Goal: Transaction & Acquisition: Purchase product/service

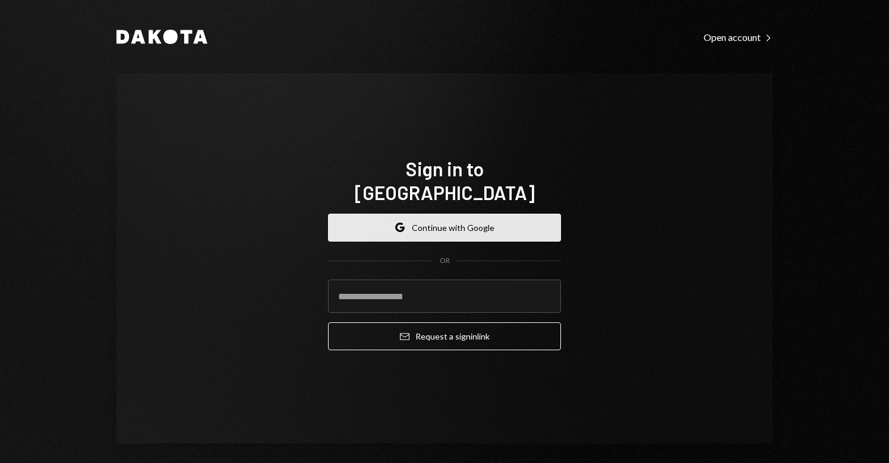
click at [381, 214] on button "Google Continue with Google" at bounding box center [444, 228] width 233 height 28
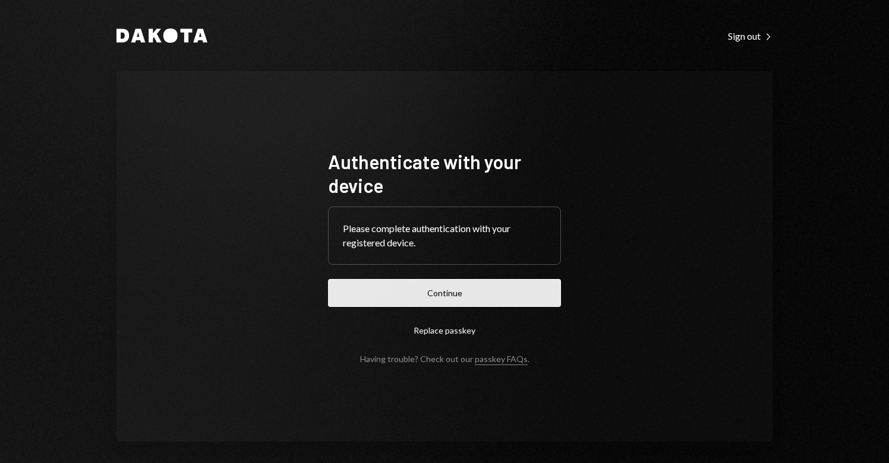
click at [429, 288] on button "Continue" at bounding box center [444, 293] width 233 height 28
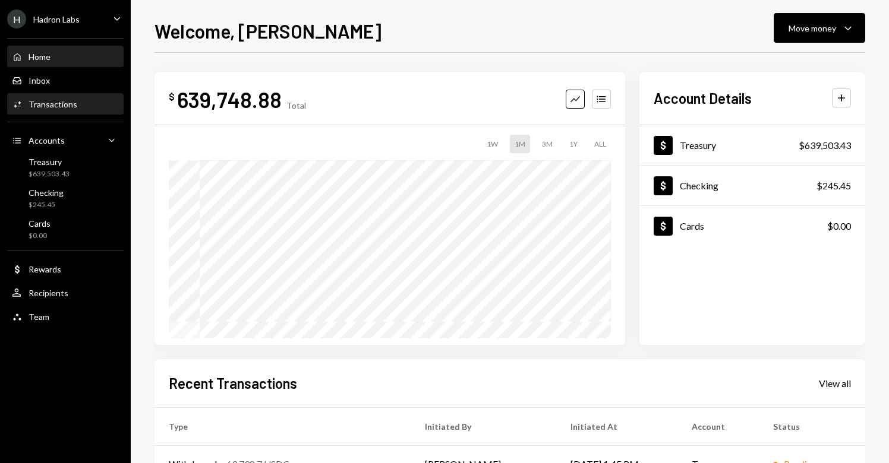
click at [65, 105] on div "Transactions" at bounding box center [53, 104] width 49 height 10
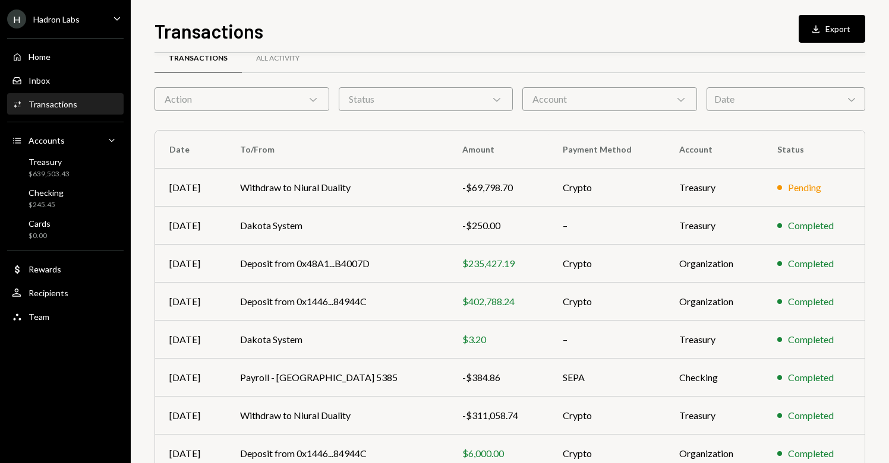
scroll to position [23, 0]
click at [57, 289] on div "Recipients" at bounding box center [49, 293] width 40 height 10
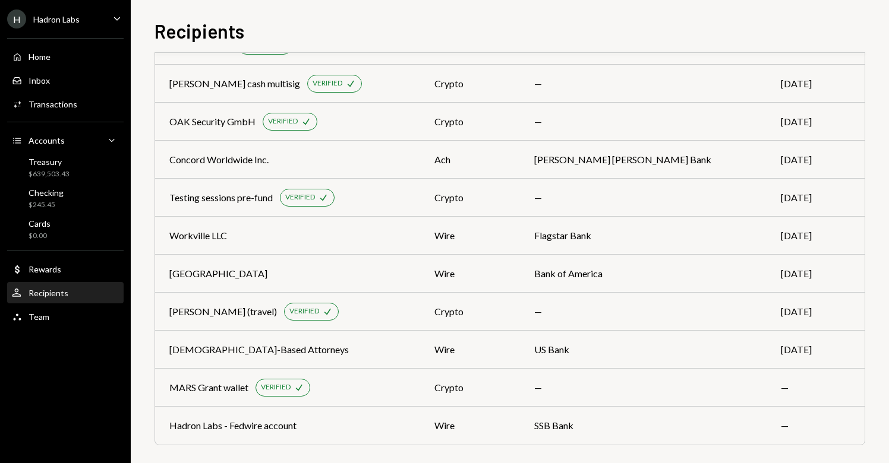
scroll to position [279, 0]
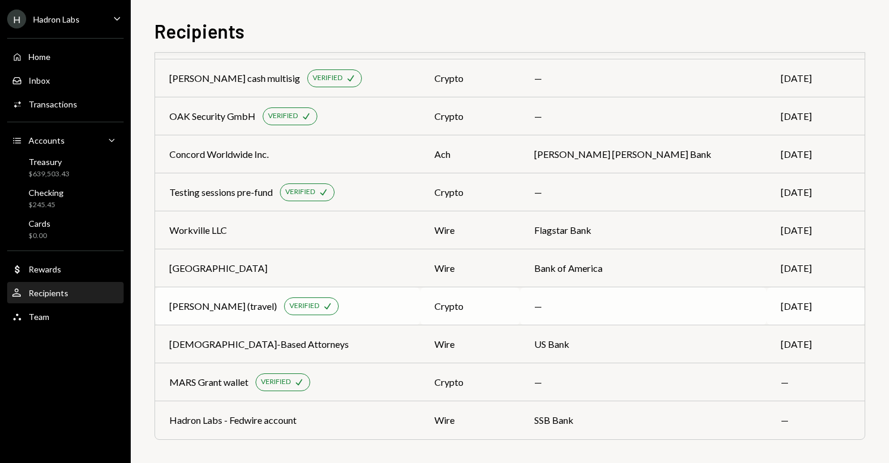
click at [215, 308] on div "Zavialova Natalia Vasilevna (travel)" at bounding box center [223, 306] width 108 height 14
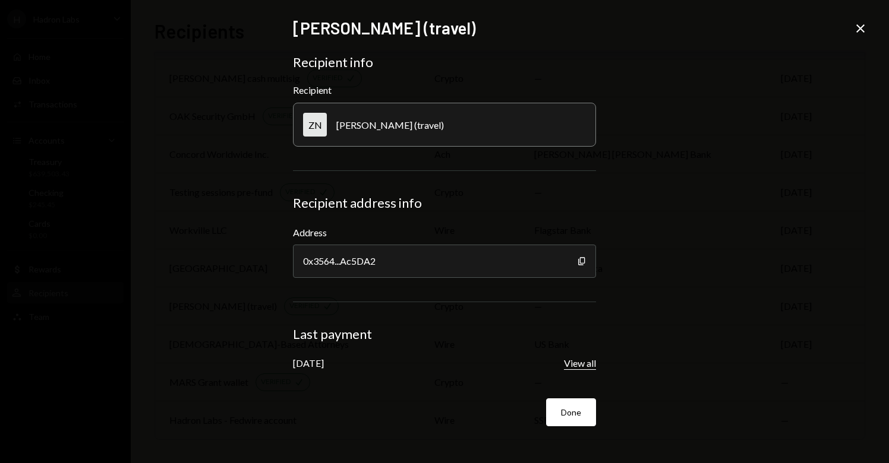
click at [582, 368] on button "View all" at bounding box center [580, 364] width 32 height 12
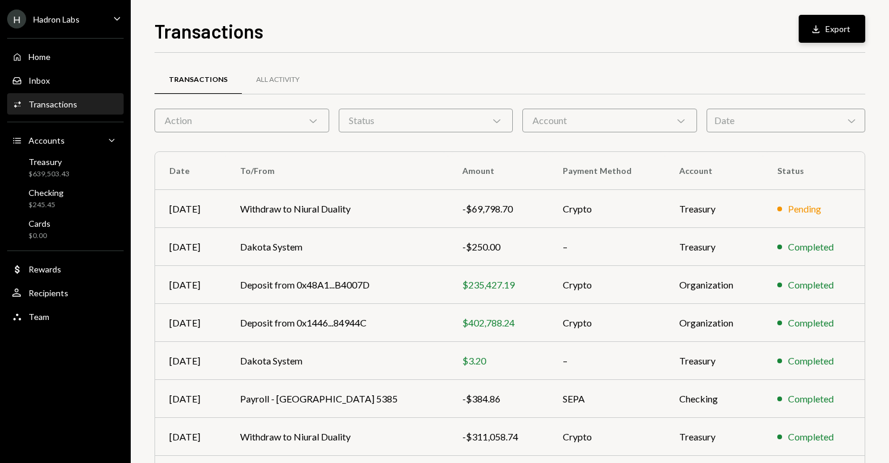
click at [823, 30] on div "Download" at bounding box center [817, 29] width 15 height 12
click at [43, 61] on div "Home" at bounding box center [40, 57] width 22 height 10
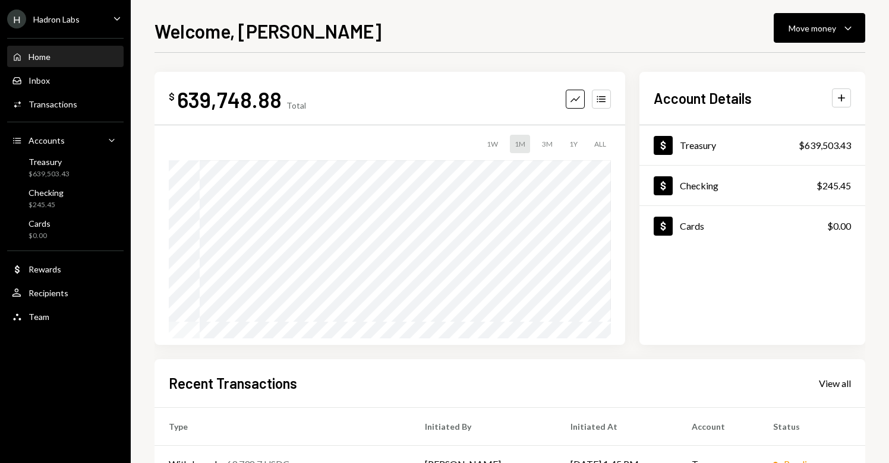
click at [77, 19] on div "Hadron Labs" at bounding box center [56, 19] width 46 height 10
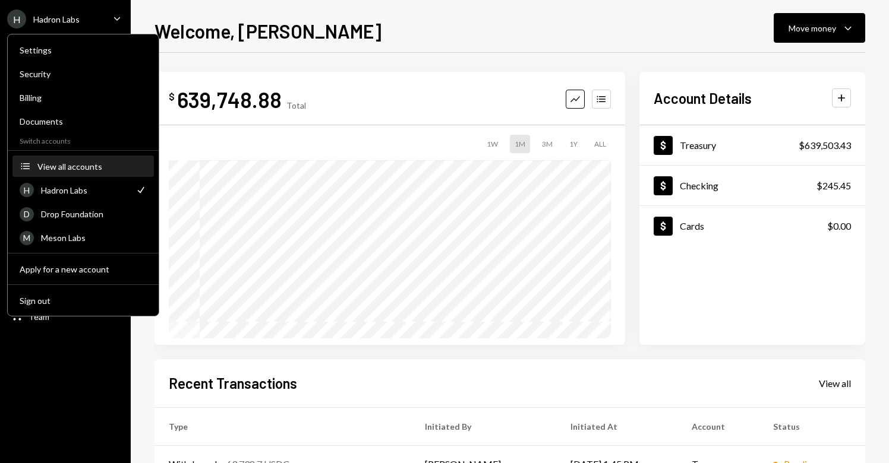
click at [80, 171] on button "Accounts View all accounts" at bounding box center [82, 166] width 141 height 21
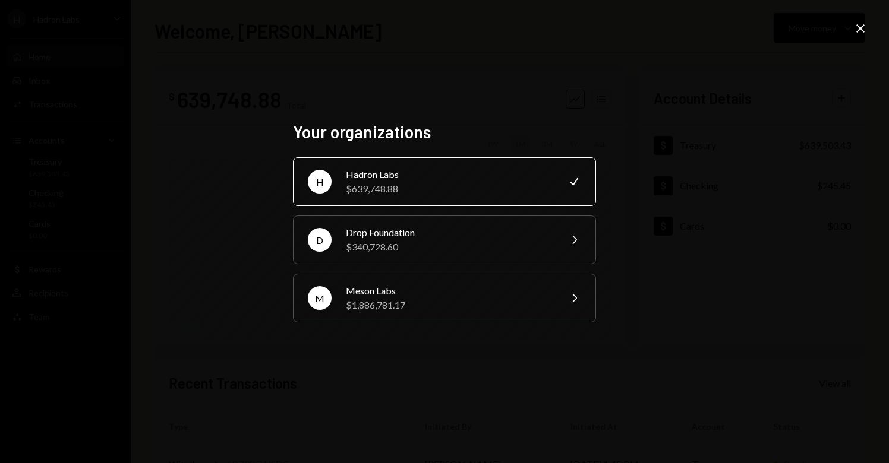
click at [393, 178] on div "Hadron Labs" at bounding box center [449, 175] width 207 height 14
click at [806, 207] on div "Your organizations H Hadron Labs $639,748.88 Check D Drop Foundation $340,728.6…" at bounding box center [444, 231] width 889 height 463
click at [862, 27] on icon at bounding box center [860, 28] width 8 height 8
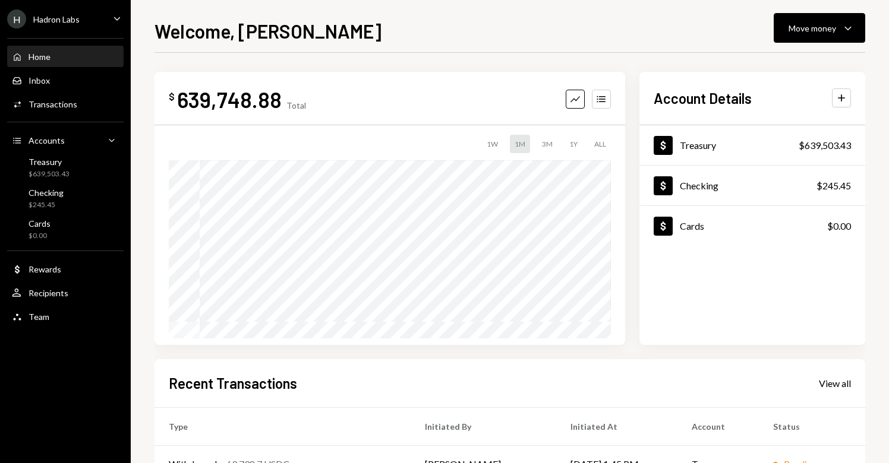
click at [539, 33] on div "Welcome, Lize-Mari Move money Caret Down" at bounding box center [509, 30] width 710 height 26
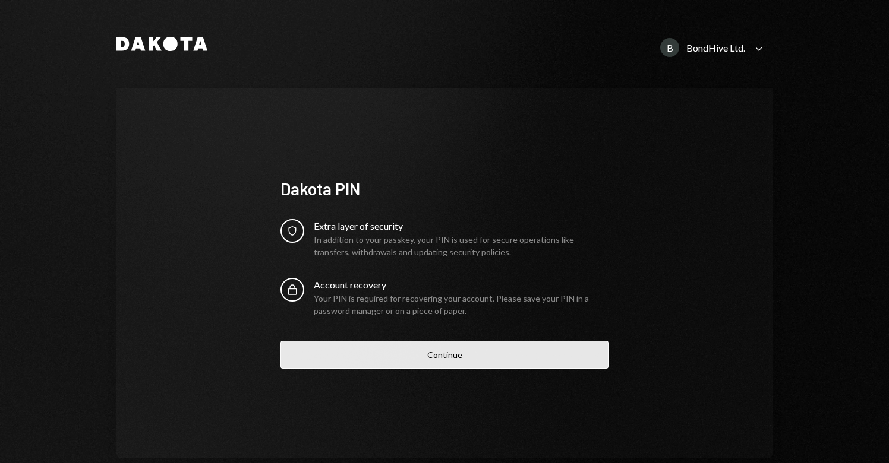
click at [429, 353] on button "Continue" at bounding box center [444, 355] width 328 height 28
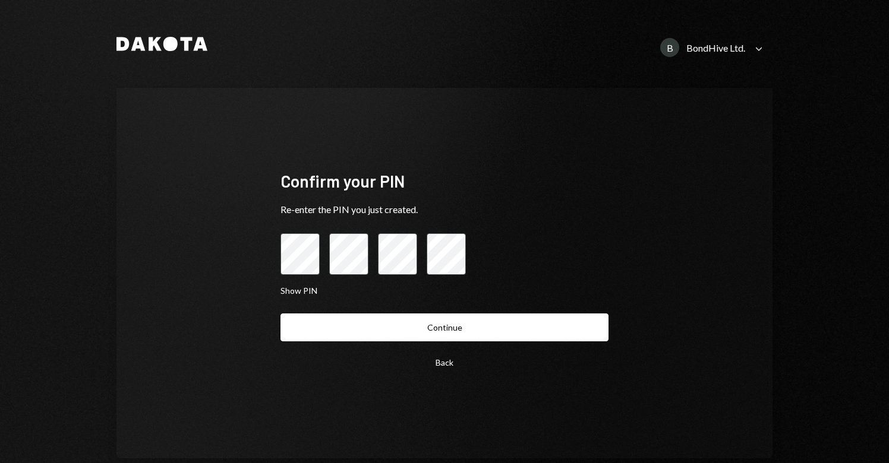
click at [280, 314] on button "Continue" at bounding box center [444, 328] width 328 height 28
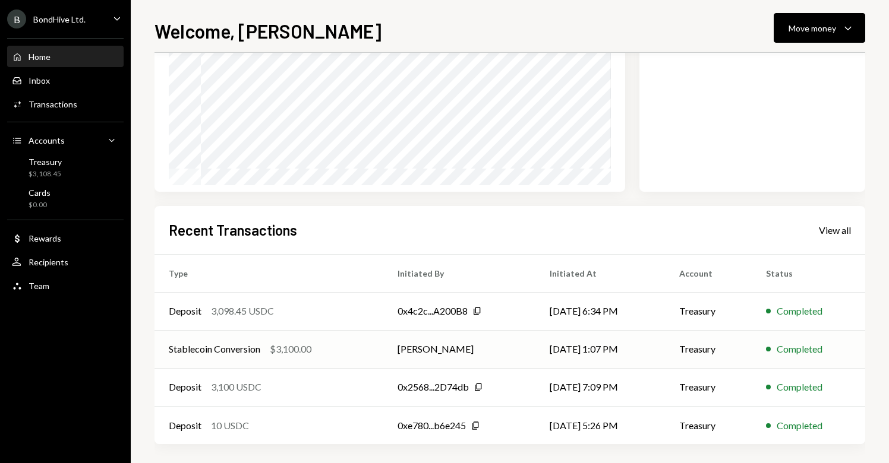
scroll to position [158, 0]
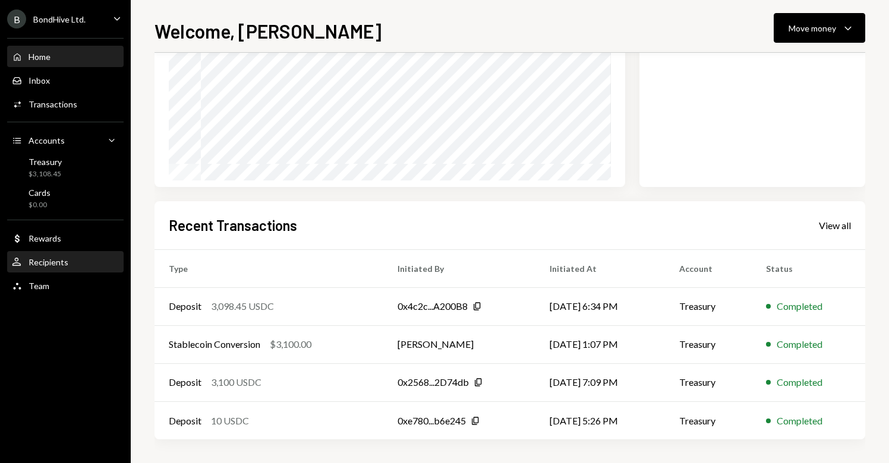
click at [55, 261] on div "Recipients" at bounding box center [49, 262] width 40 height 10
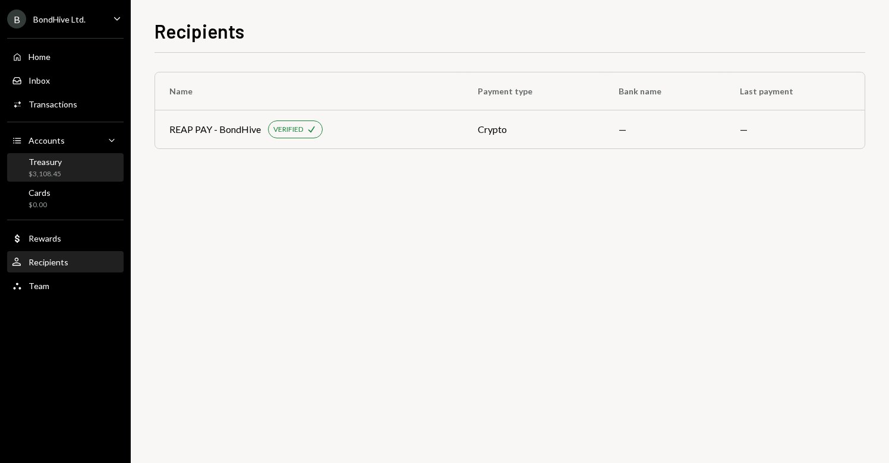
click at [50, 163] on div "Treasury" at bounding box center [45, 162] width 33 height 10
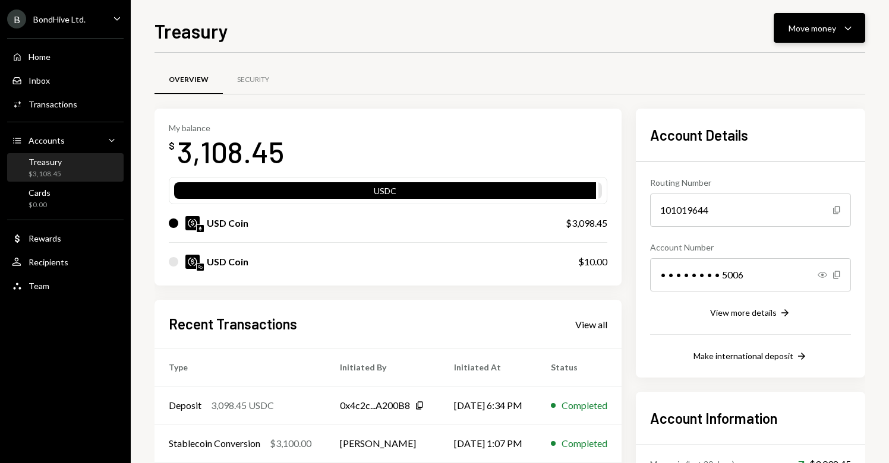
click at [818, 30] on div "Move money" at bounding box center [812, 28] width 48 height 12
click at [788, 68] on div "Send" at bounding box center [809, 64] width 87 height 12
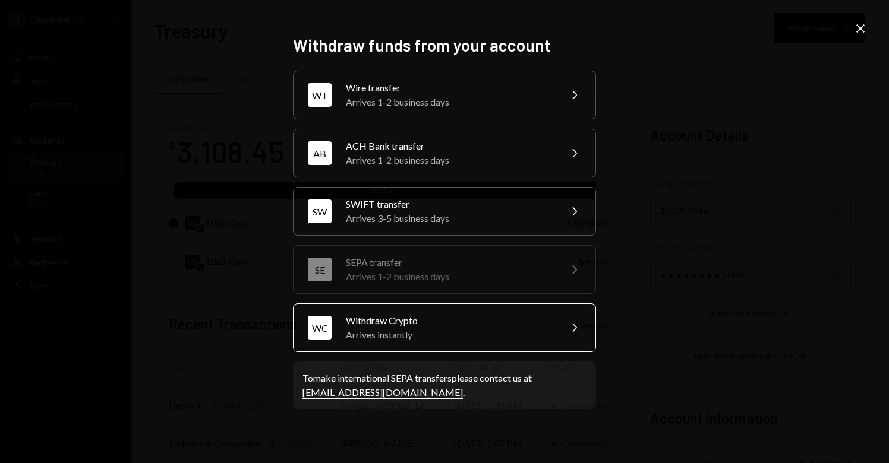
click at [424, 328] on div "Arrives instantly" at bounding box center [449, 335] width 207 height 14
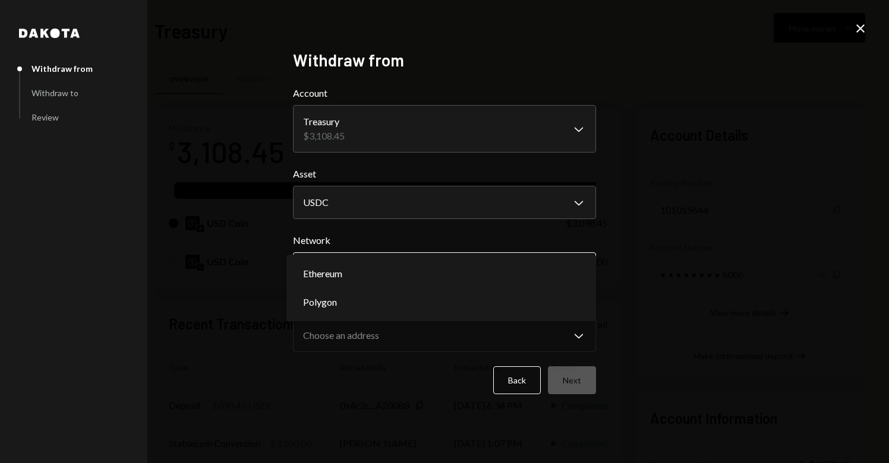
click at [438, 270] on body "B BondHive Ltd. Caret Down Home Home Inbox Inbox Activities Transactions Accoun…" at bounding box center [444, 231] width 889 height 463
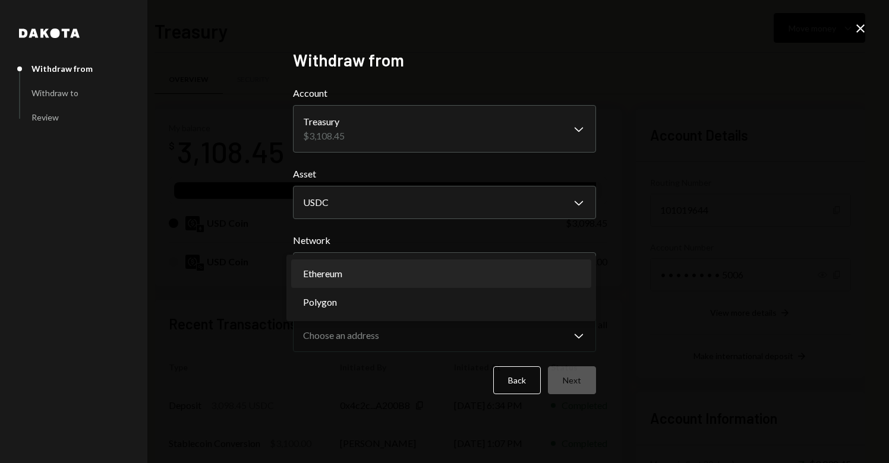
select select "**********"
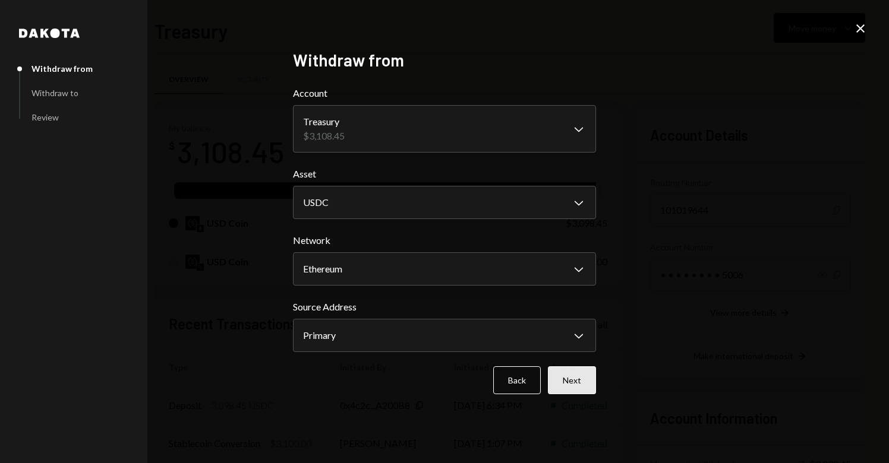
click at [558, 391] on button "Next" at bounding box center [572, 381] width 48 height 28
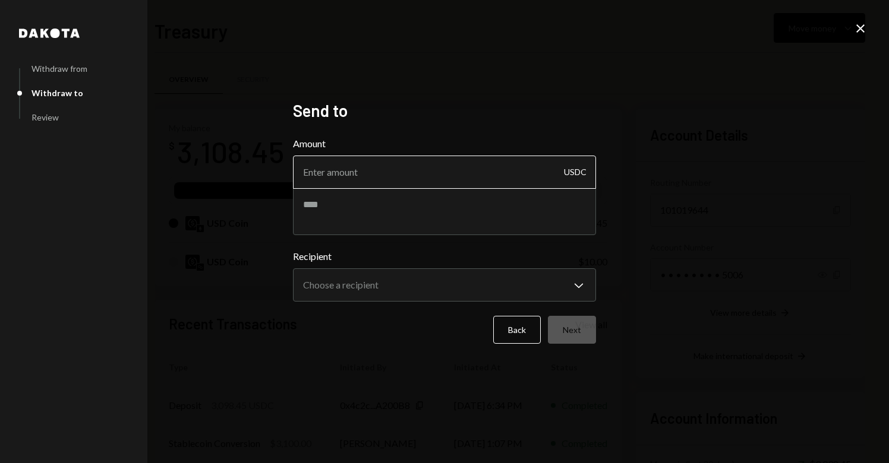
click at [358, 178] on input "Amount" at bounding box center [444, 172] width 303 height 33
type input "600"
click at [674, 238] on div "**********" at bounding box center [444, 231] width 889 height 463
click at [429, 221] on textarea at bounding box center [444, 212] width 303 height 48
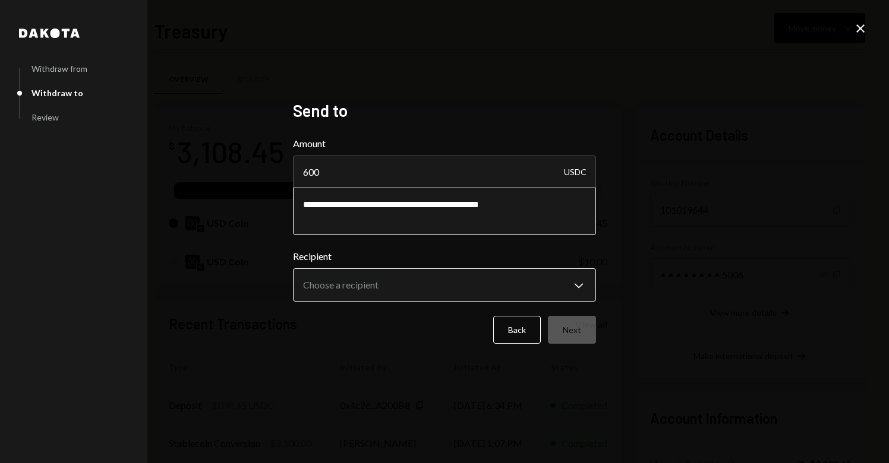
type textarea "**********"
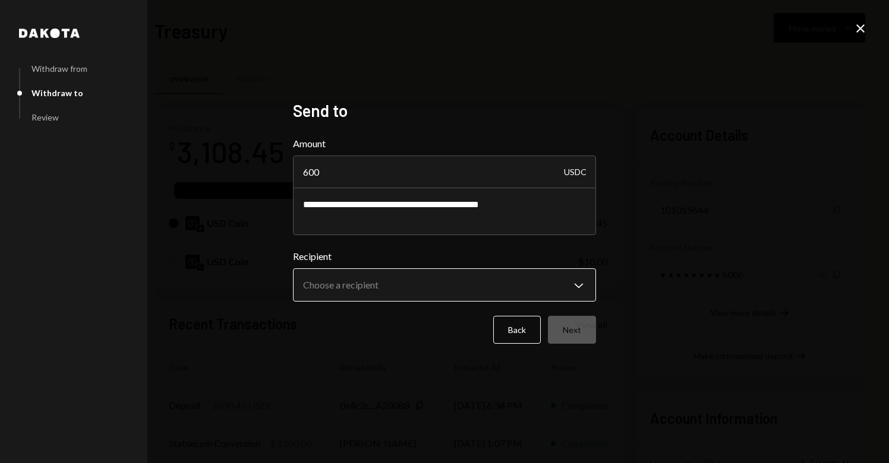
click at [333, 288] on body "B BondHive Ltd. Caret Down Home Home Inbox Inbox Activities Transactions Accoun…" at bounding box center [444, 231] width 889 height 463
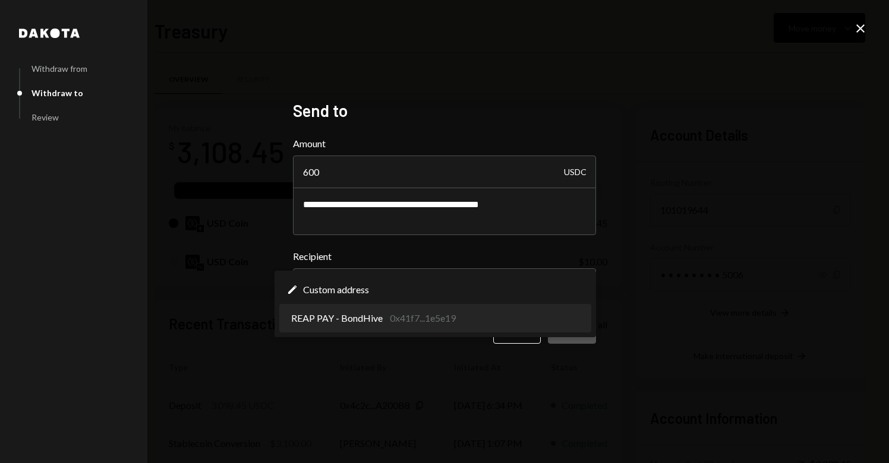
select select "**********"
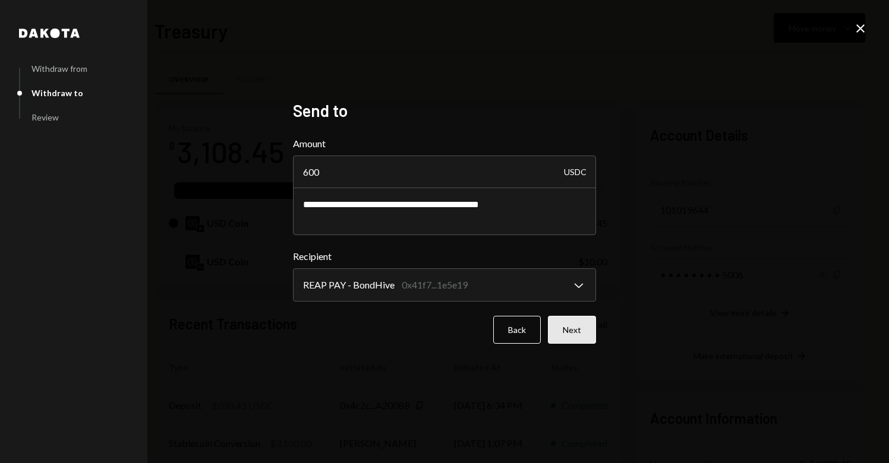
click at [578, 332] on button "Next" at bounding box center [572, 330] width 48 height 28
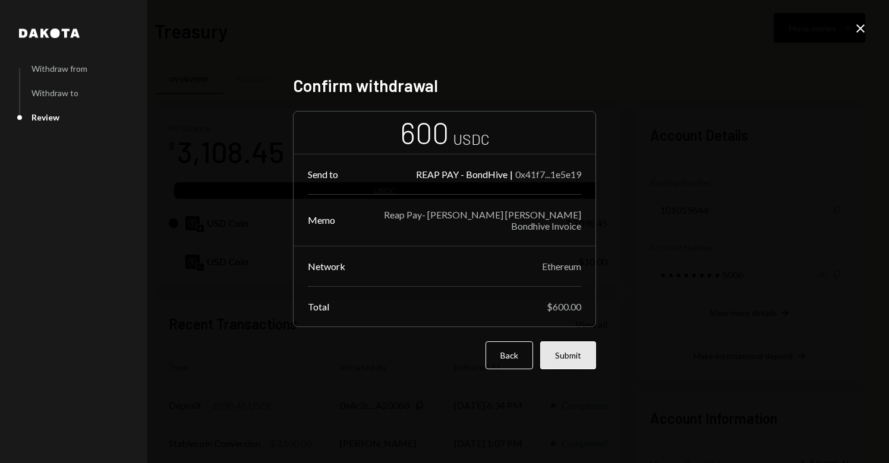
click at [577, 352] on button "Submit" at bounding box center [568, 356] width 56 height 28
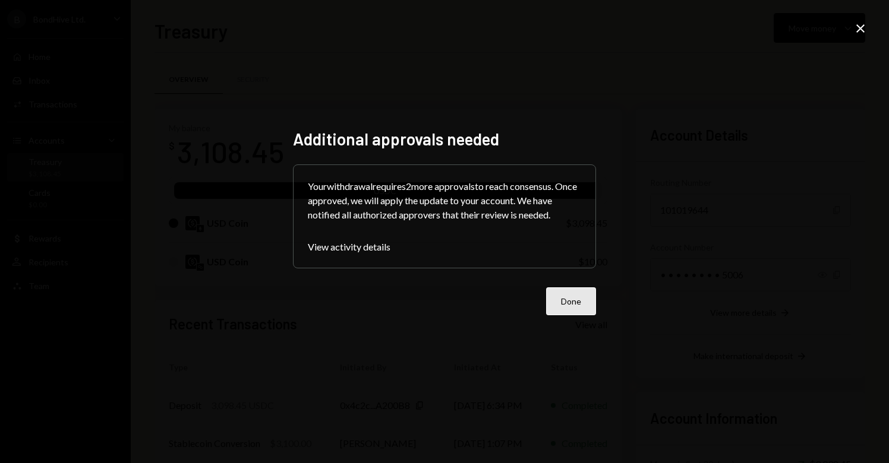
click at [576, 296] on button "Done" at bounding box center [571, 302] width 50 height 28
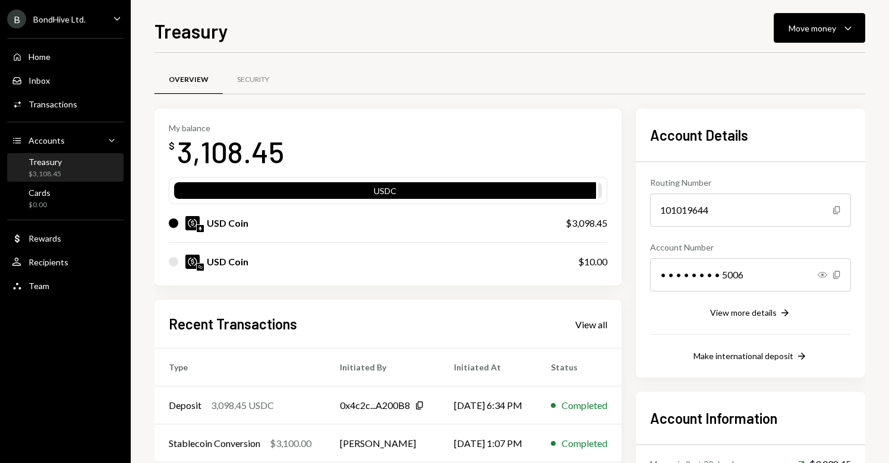
click at [56, 168] on div "Treasury $3,108.45" at bounding box center [45, 168] width 33 height 23
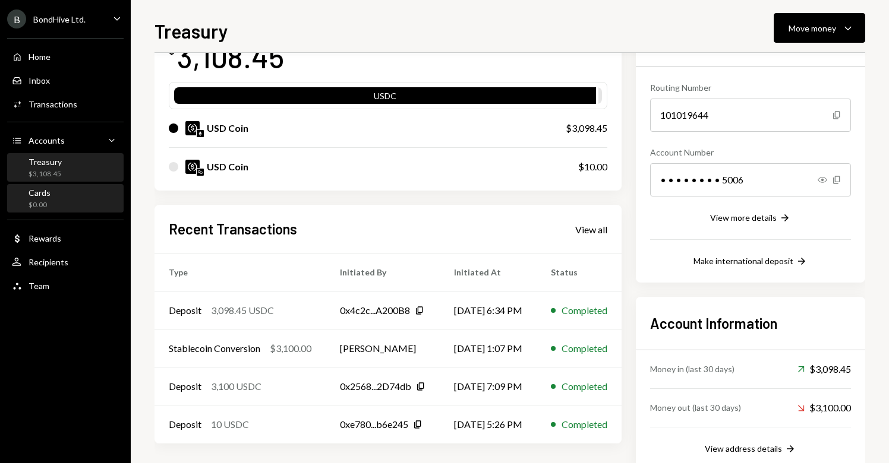
scroll to position [118, 0]
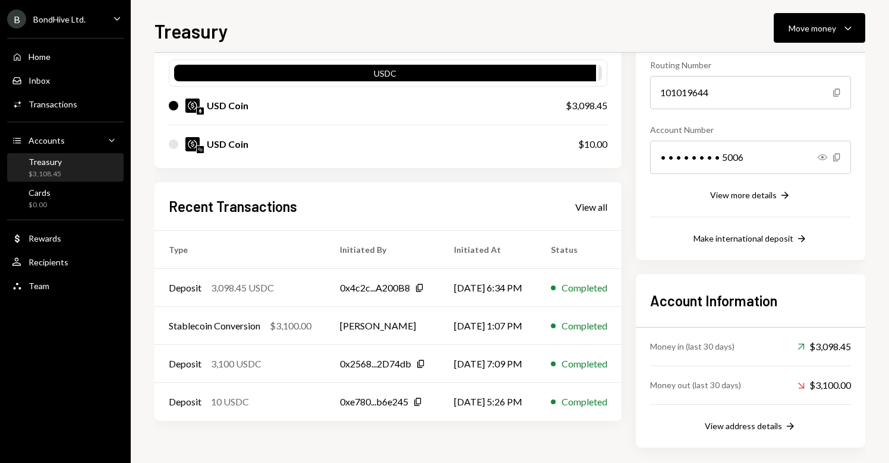
click at [49, 163] on div "Treasury" at bounding box center [45, 162] width 33 height 10
click at [607, 204] on div "View all" at bounding box center [591, 207] width 32 height 12
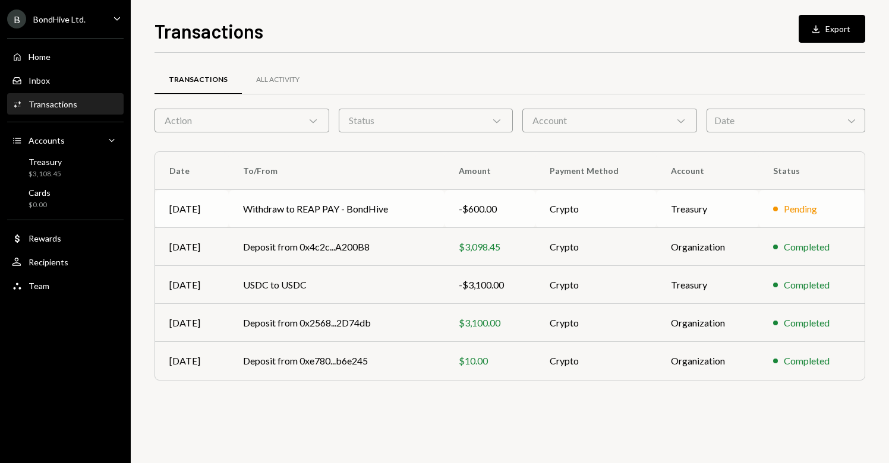
click at [448, 207] on td "-$600.00" at bounding box center [489, 209] width 91 height 38
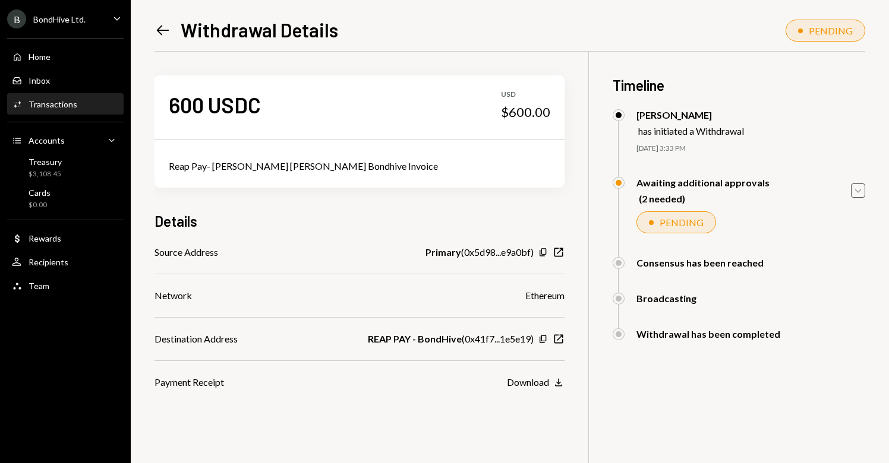
click at [858, 190] on icon "Caret Down" at bounding box center [857, 190] width 13 height 13
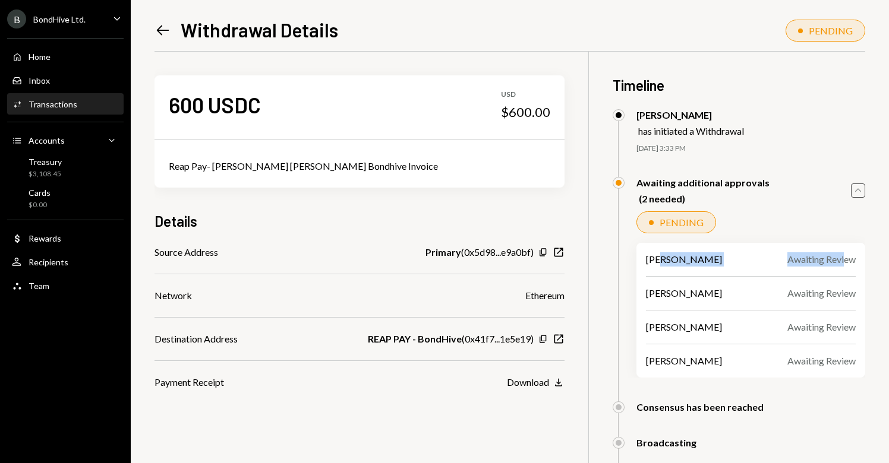
drag, startPoint x: 659, startPoint y: 263, endPoint x: 842, endPoint y: 255, distance: 182.5
click at [842, 263] on div "Jean Balanon Awaiting Review" at bounding box center [751, 259] width 210 height 14
click at [44, 292] on div "Team Team" at bounding box center [65, 286] width 107 height 20
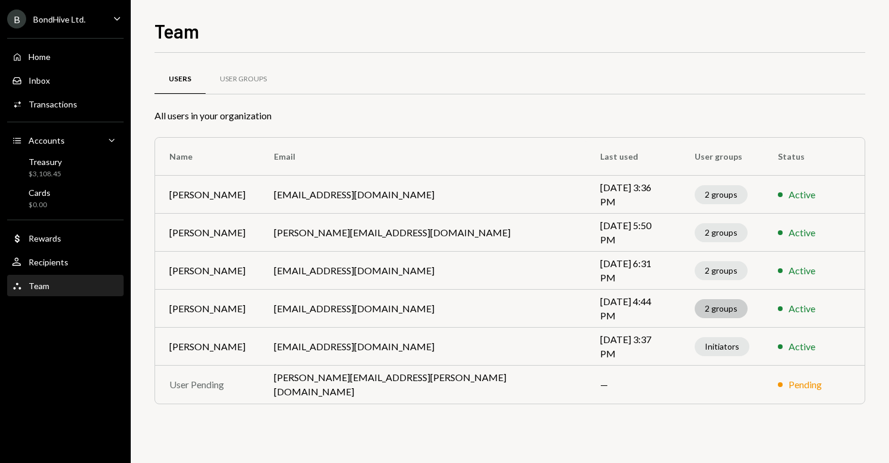
click at [694, 304] on div "2 groups" at bounding box center [720, 308] width 53 height 19
click at [608, 412] on div "Users User Groups All users in your organization Name Email Last used User grou…" at bounding box center [509, 250] width 710 height 356
click at [46, 169] on div "$3,108.45" at bounding box center [45, 174] width 33 height 10
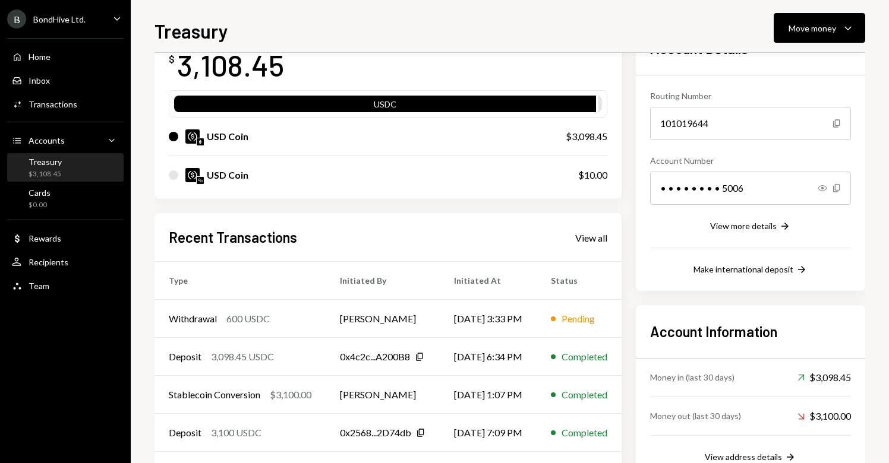
scroll to position [101, 0]
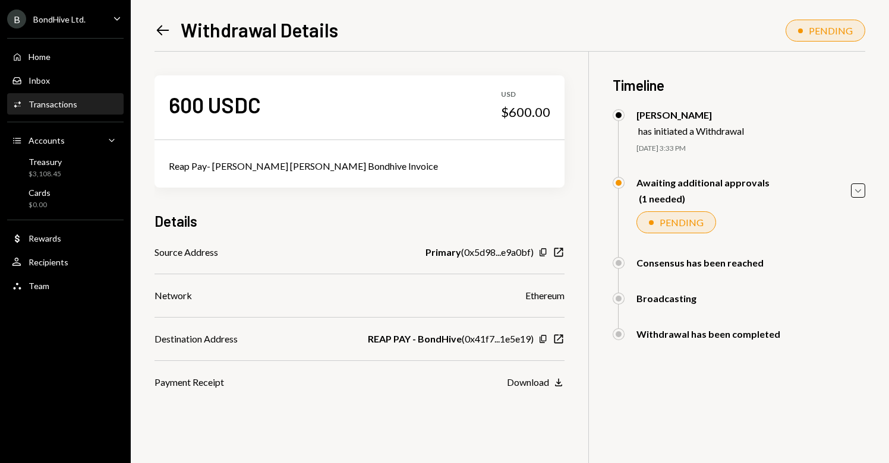
click at [828, 25] on div "PENDING" at bounding box center [831, 30] width 44 height 11
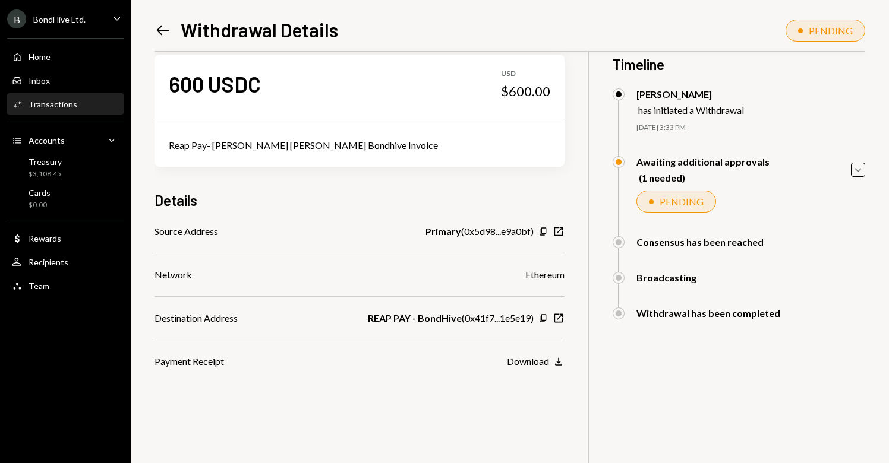
scroll to position [21, 0]
click at [163, 35] on icon "Left Arrow" at bounding box center [162, 30] width 17 height 17
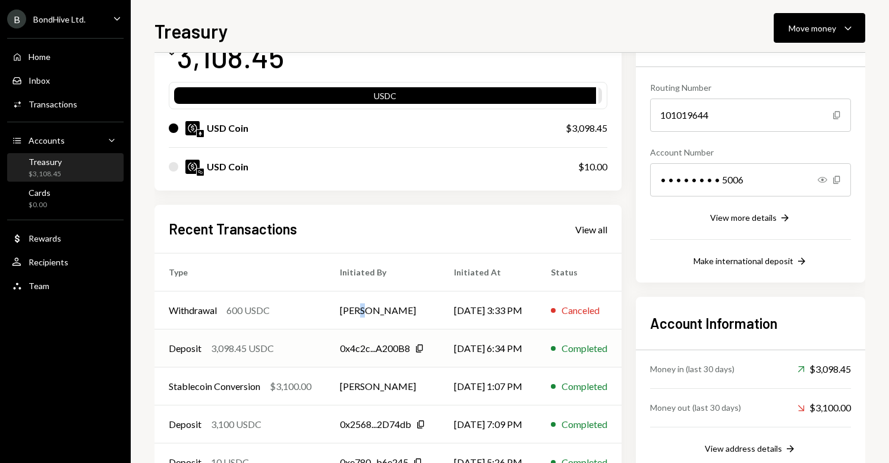
scroll to position [102, 0]
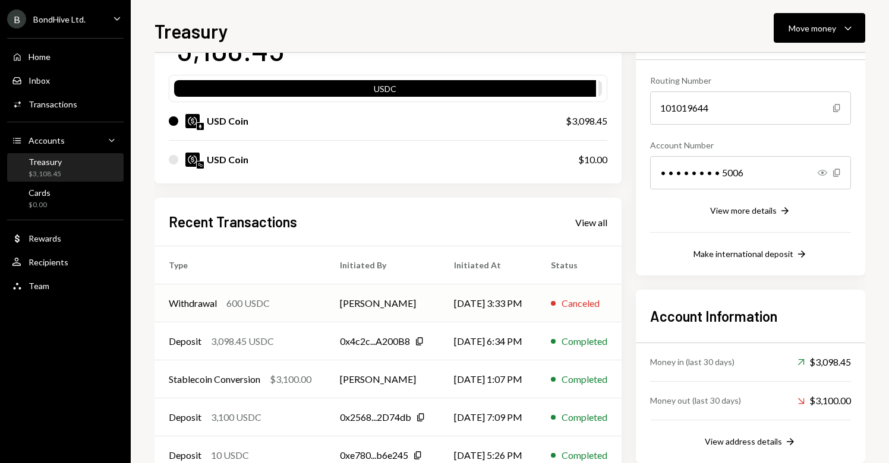
click at [282, 303] on div "Withdrawal 600 USDC" at bounding box center [240, 303] width 143 height 14
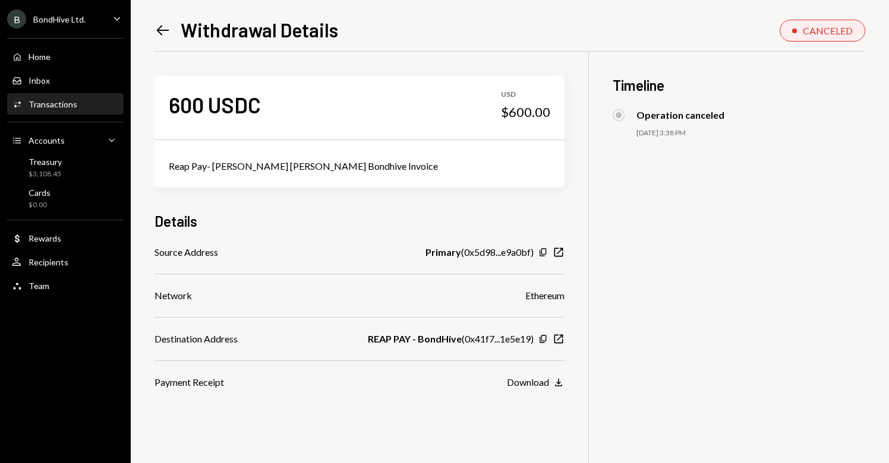
click at [161, 36] on icon "Left Arrow" at bounding box center [162, 30] width 17 height 17
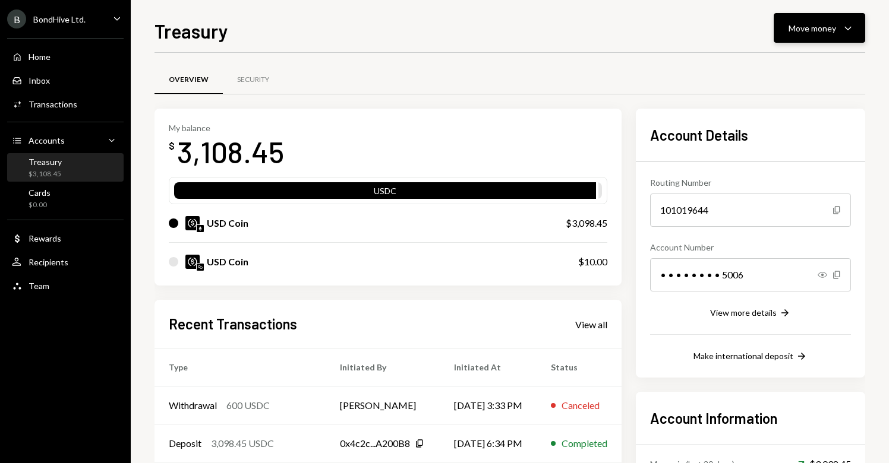
click at [817, 25] on div "Move money" at bounding box center [812, 28] width 48 height 12
click at [792, 64] on div "Send" at bounding box center [809, 64] width 87 height 12
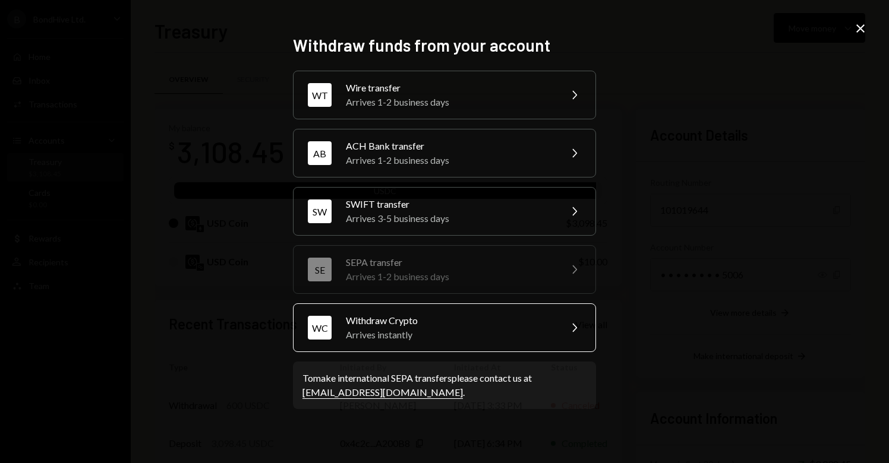
click at [390, 337] on div "Arrives instantly" at bounding box center [449, 335] width 207 height 14
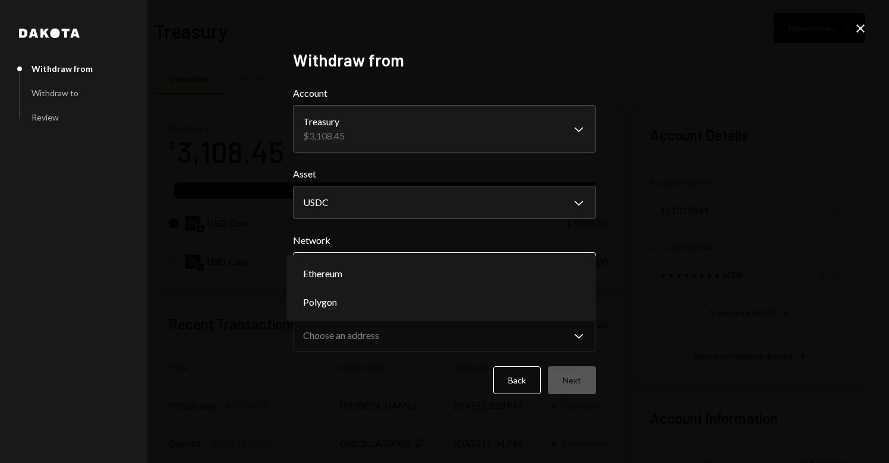
click at [388, 267] on body "B BondHive Ltd. Caret Down Home Home Inbox Inbox Activities Transactions Accoun…" at bounding box center [444, 231] width 889 height 463
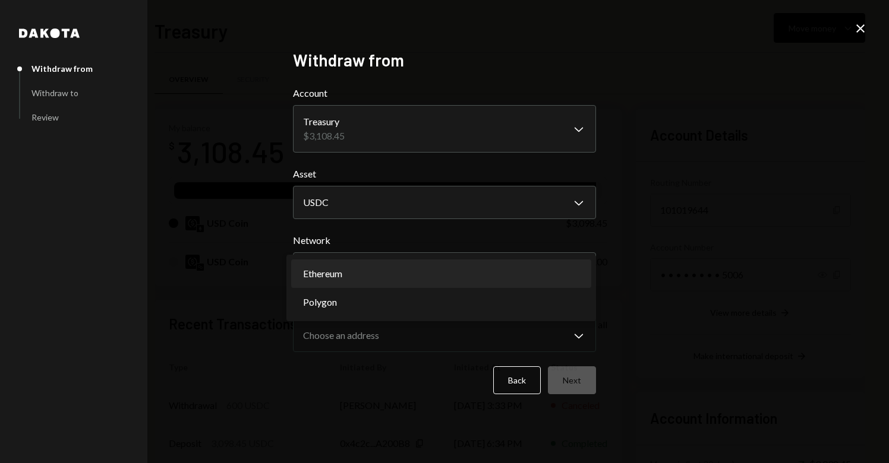
select select "**********"
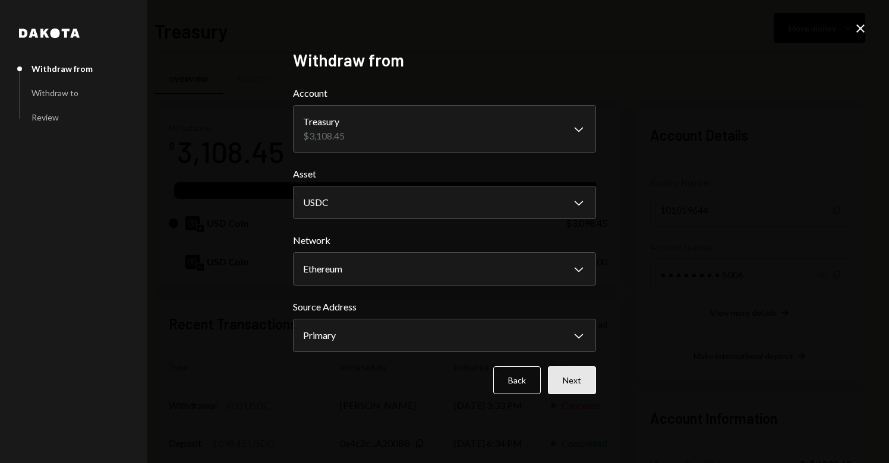
click at [587, 386] on button "Next" at bounding box center [572, 381] width 48 height 28
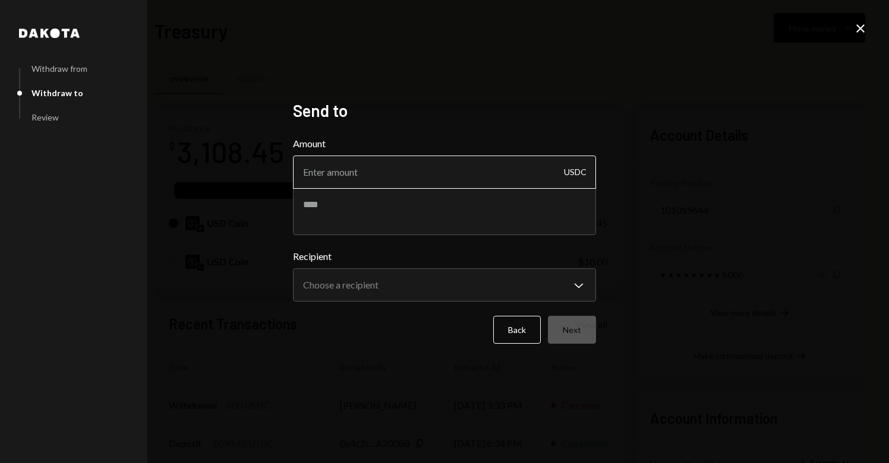
click at [407, 183] on input "Amount" at bounding box center [444, 172] width 303 height 33
click at [460, 175] on input "Amount" at bounding box center [444, 172] width 303 height 33
type input "552"
type input "552.63"
click at [318, 219] on textarea at bounding box center [444, 212] width 303 height 48
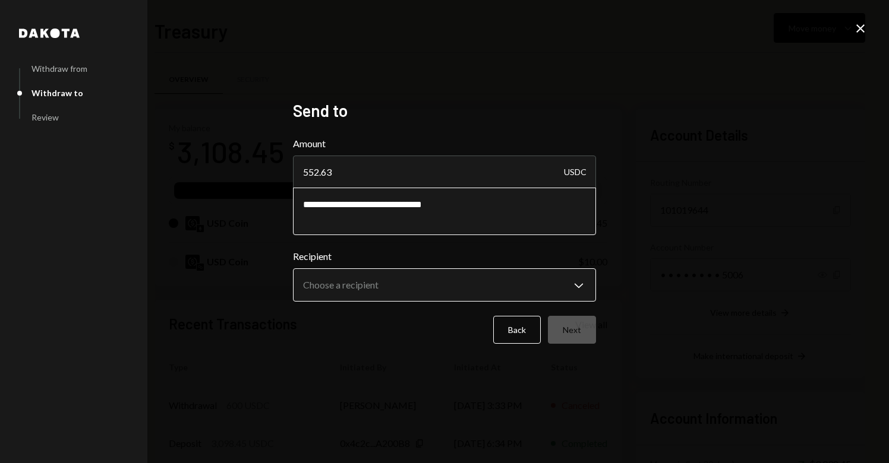
type textarea "**********"
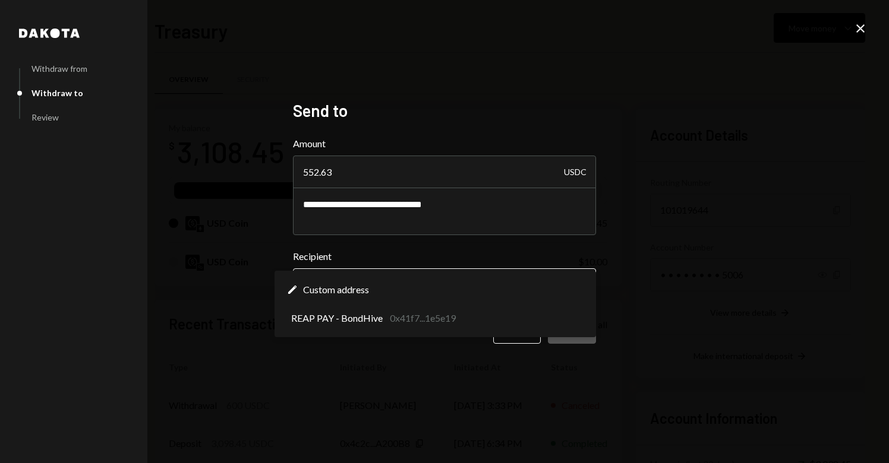
click at [406, 301] on body "B BondHive Ltd. Caret Down Home Home Inbox Inbox Activities Transactions Accoun…" at bounding box center [444, 231] width 889 height 463
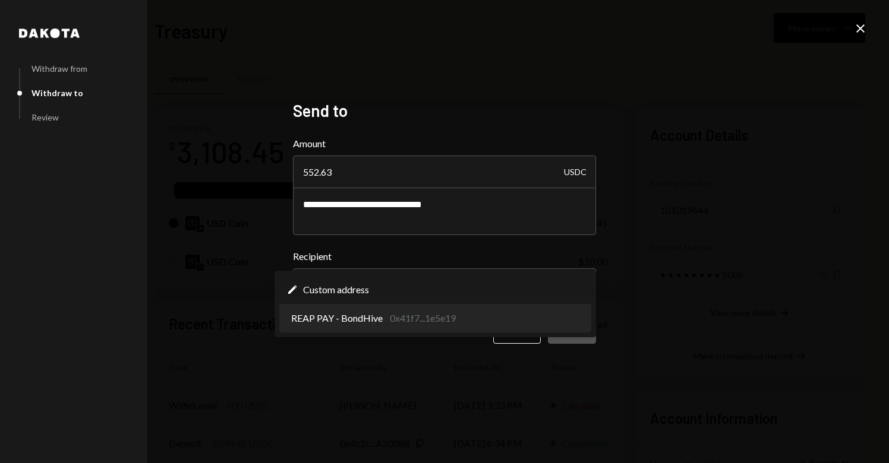
select select "**********"
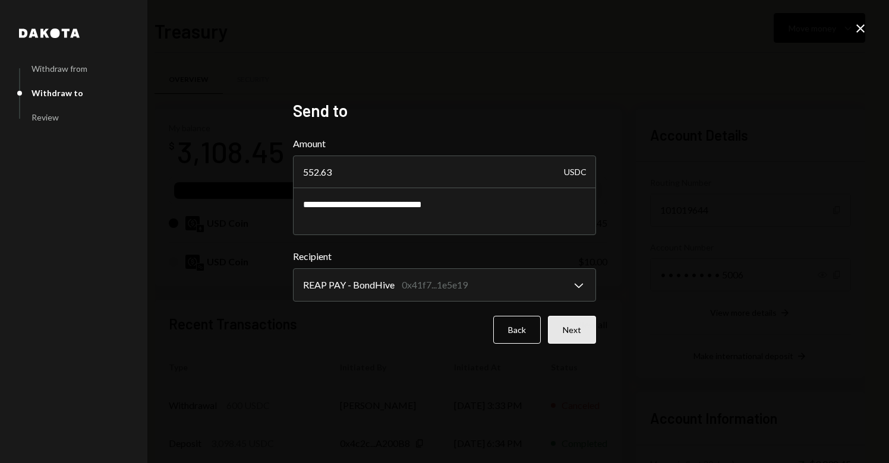
click at [574, 327] on button "Next" at bounding box center [572, 330] width 48 height 28
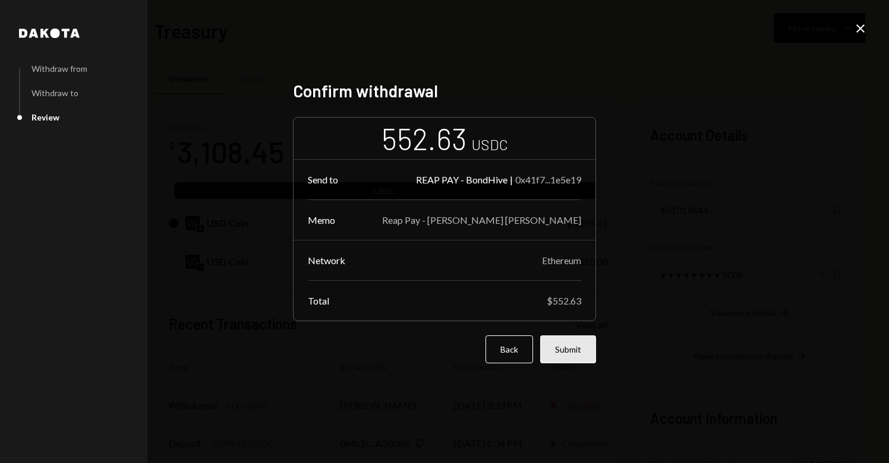
click at [571, 349] on button "Submit" at bounding box center [568, 350] width 56 height 28
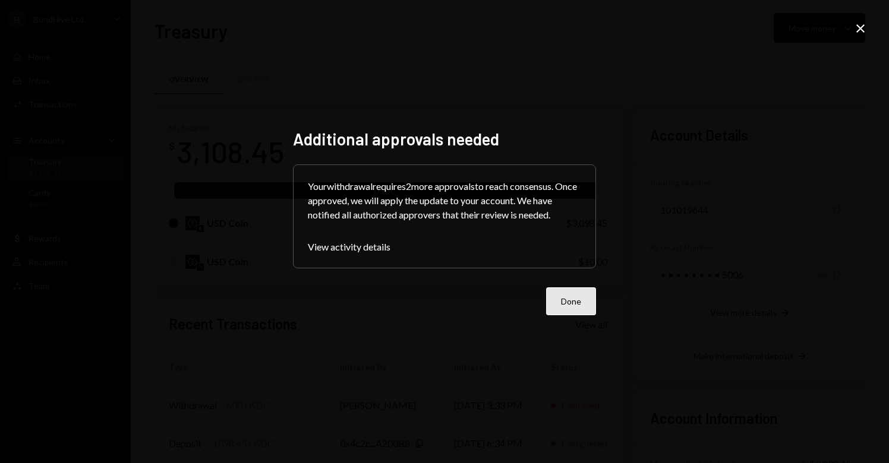
click at [578, 288] on button "Done" at bounding box center [571, 302] width 50 height 28
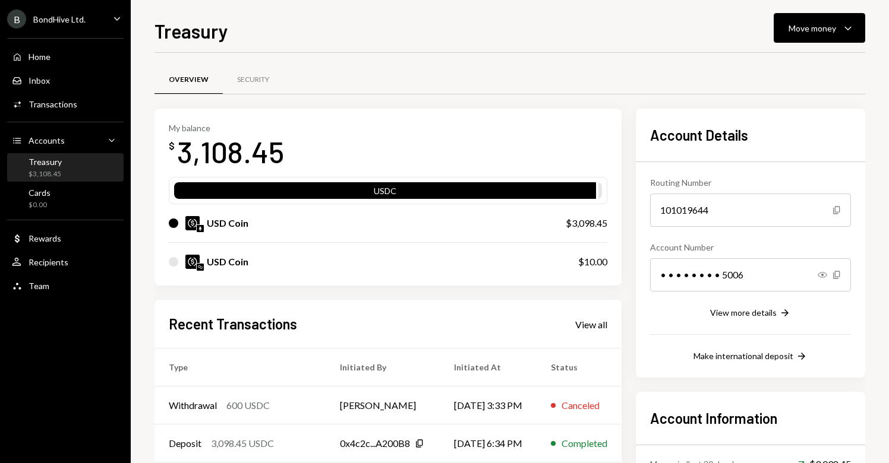
click at [45, 162] on div "Treasury" at bounding box center [45, 162] width 33 height 10
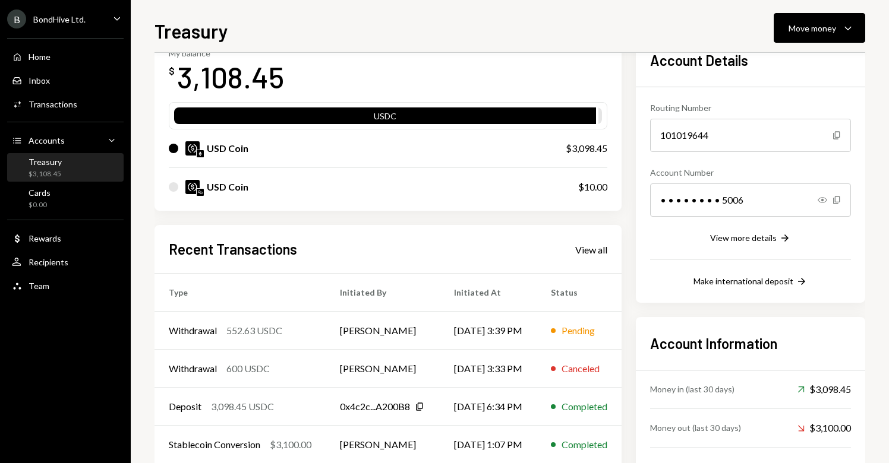
scroll to position [99, 0]
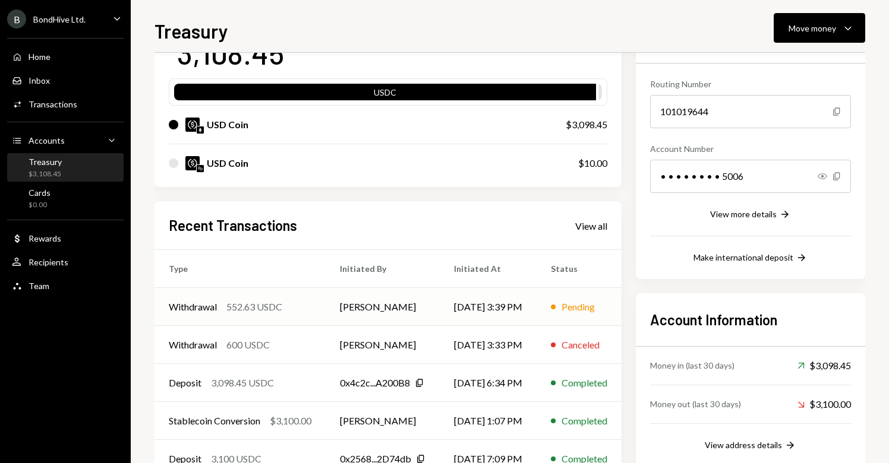
click at [465, 312] on td "10/13/25 3:39 PM" at bounding box center [488, 307] width 97 height 38
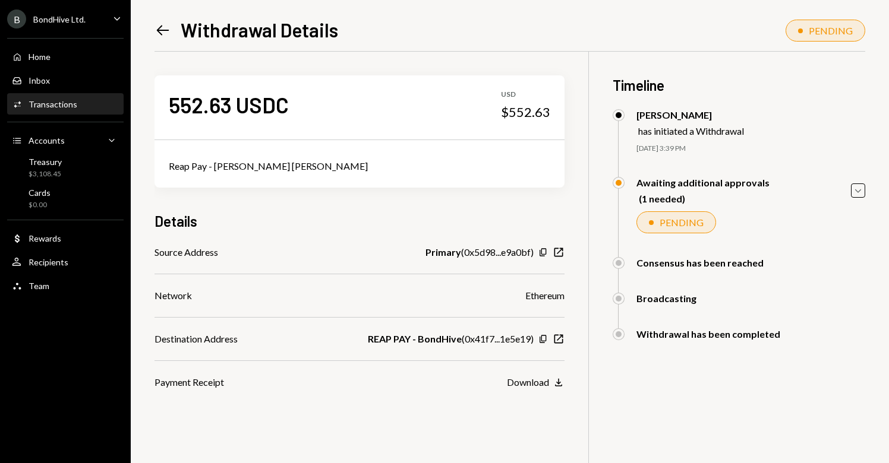
click at [73, 23] on div "BondHive Ltd." at bounding box center [59, 19] width 52 height 10
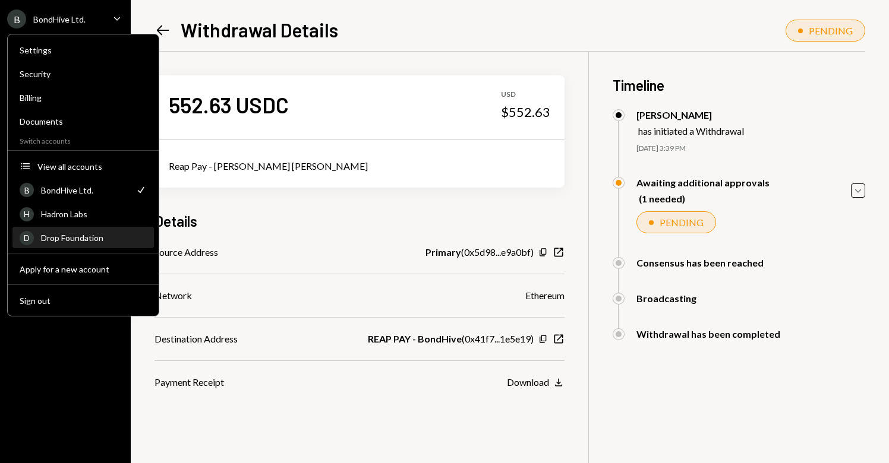
click at [77, 244] on div "D Drop Foundation" at bounding box center [83, 238] width 127 height 20
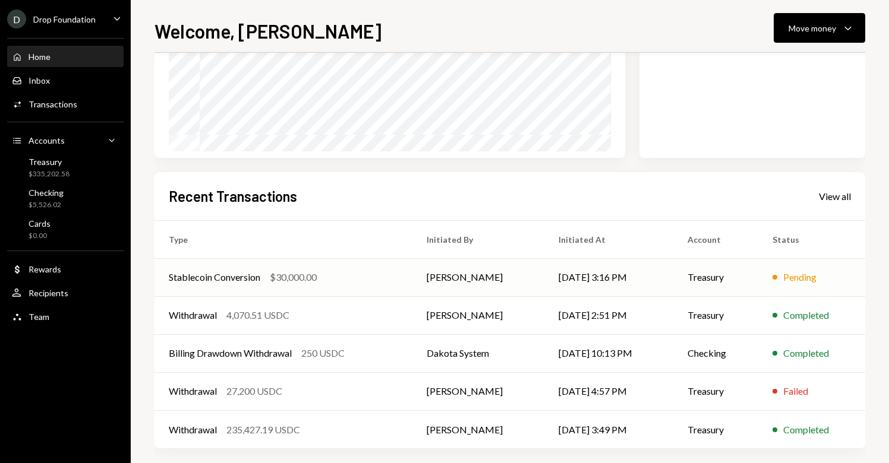
scroll to position [187, 0]
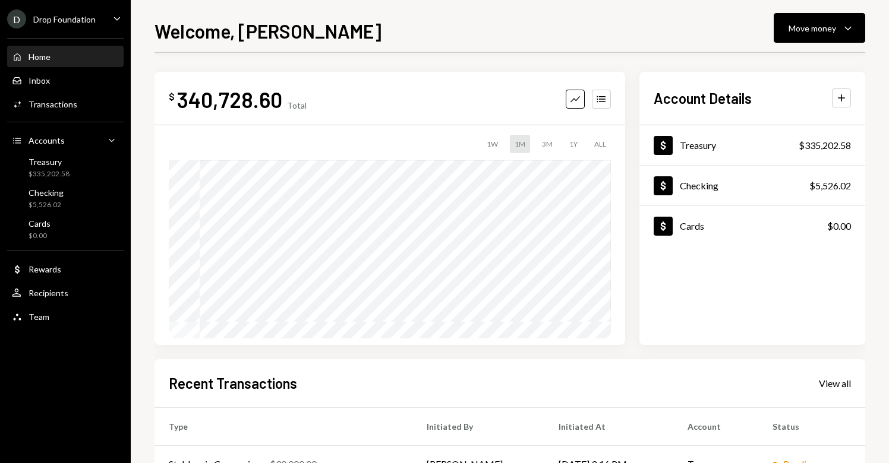
scroll to position [187, 0]
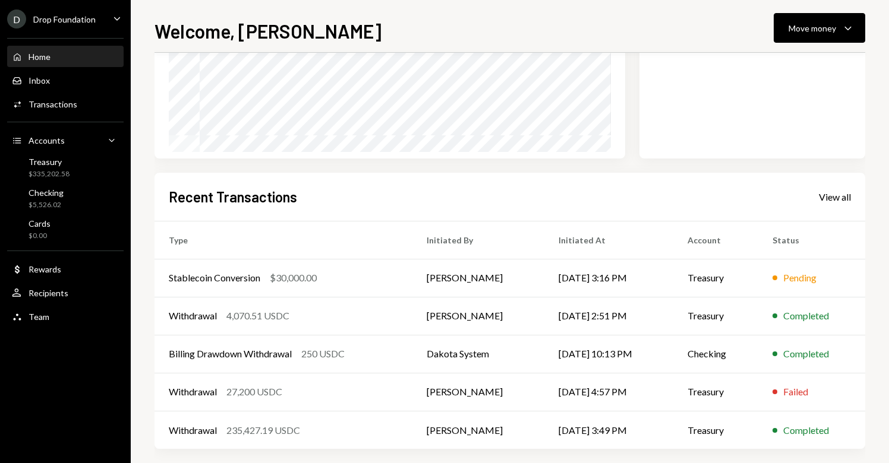
click at [83, 24] on div "D Drop Foundation" at bounding box center [51, 19] width 89 height 19
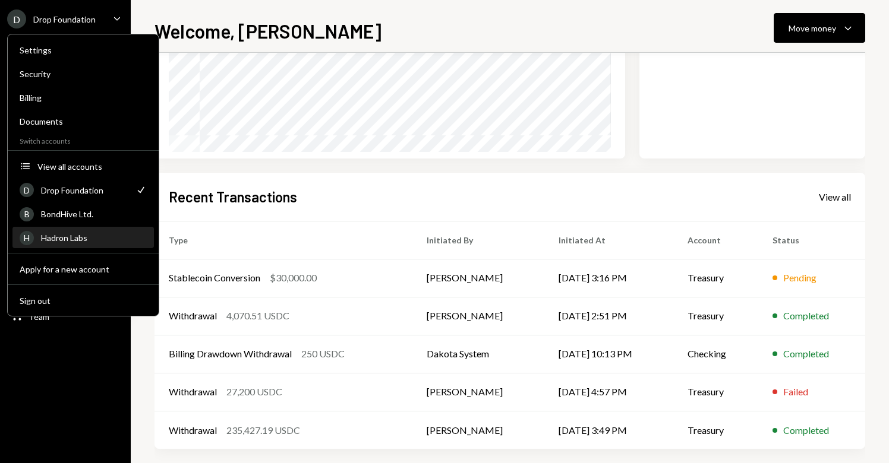
click at [70, 234] on div "Hadron Labs" at bounding box center [94, 238] width 106 height 10
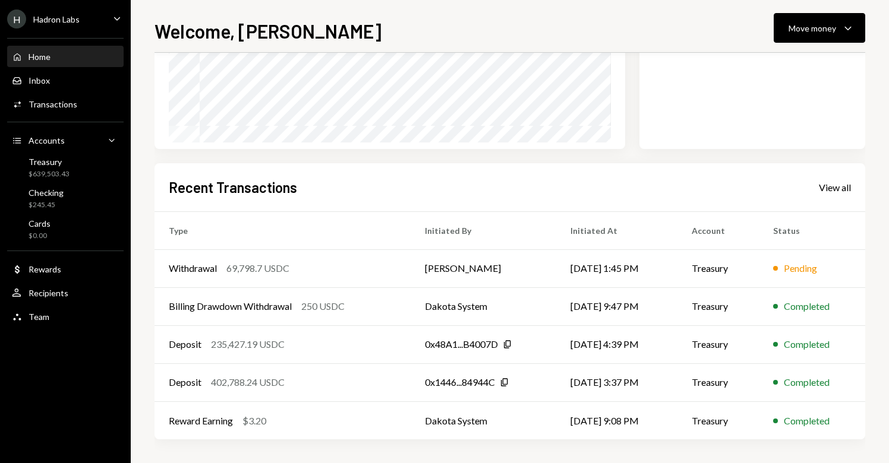
scroll to position [194, 0]
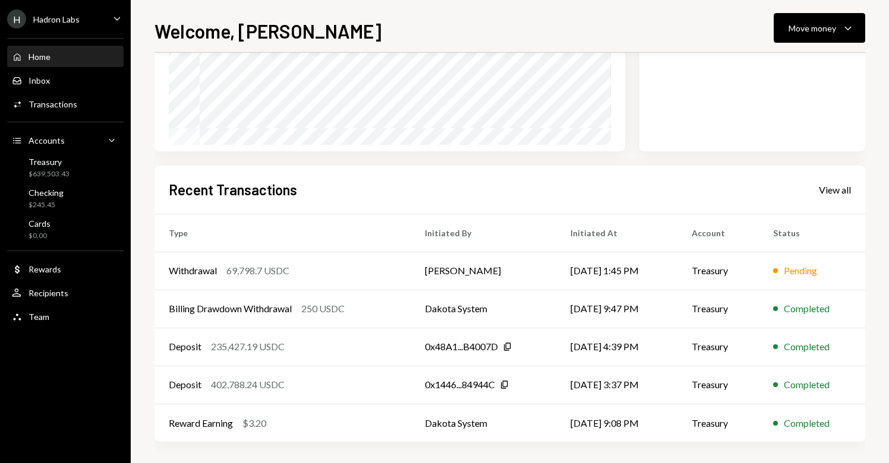
click at [95, 22] on div "H Hadron Labs Caret Down" at bounding box center [65, 19] width 131 height 19
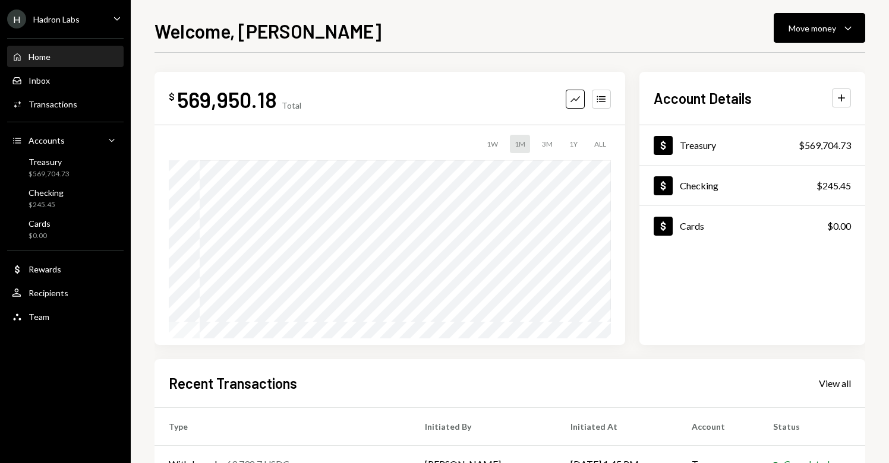
click at [99, 18] on div "H Hadron Labs Caret Down" at bounding box center [65, 19] width 131 height 19
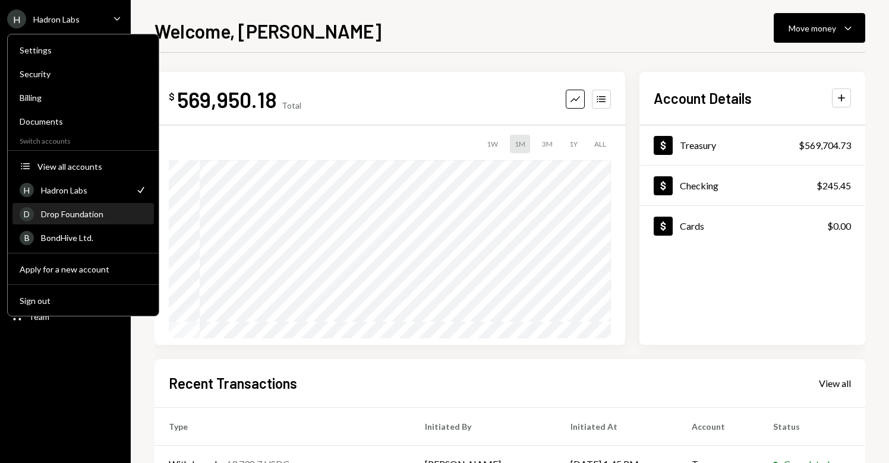
click at [75, 211] on div "Drop Foundation" at bounding box center [94, 214] width 106 height 10
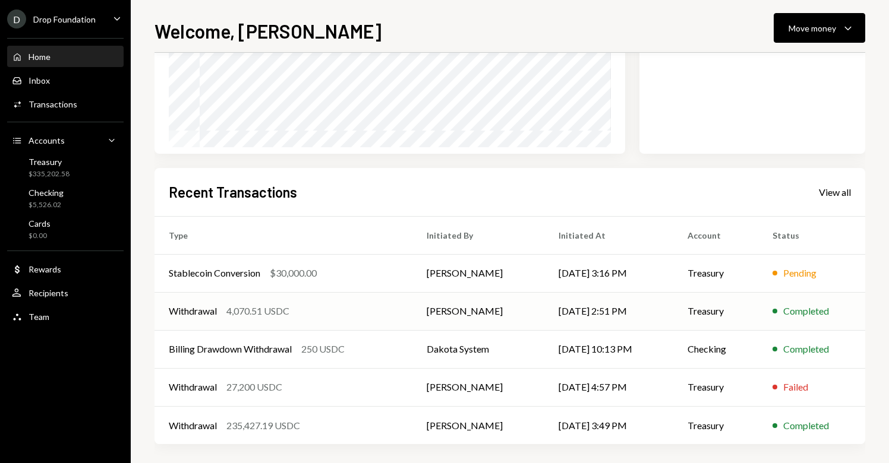
scroll to position [196, 0]
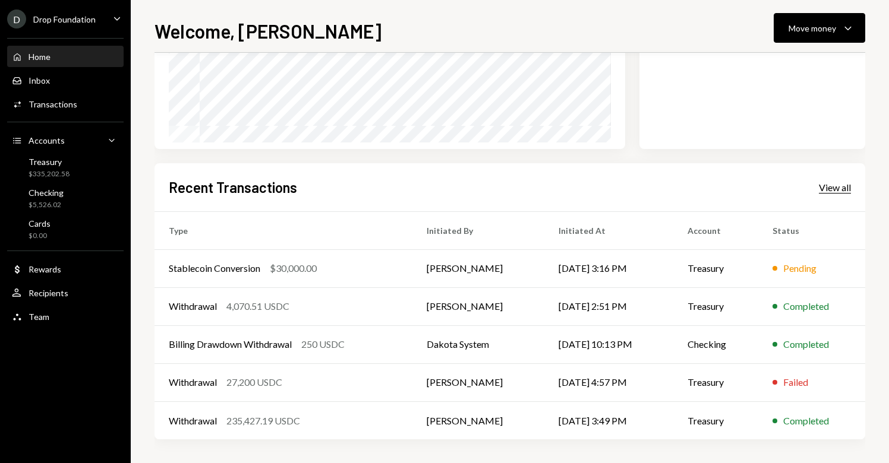
click at [824, 191] on div "View all" at bounding box center [835, 188] width 32 height 12
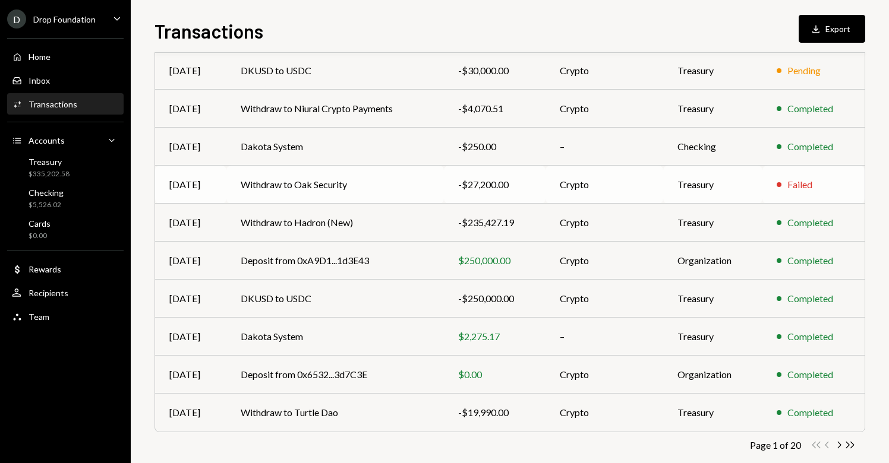
scroll to position [157, 0]
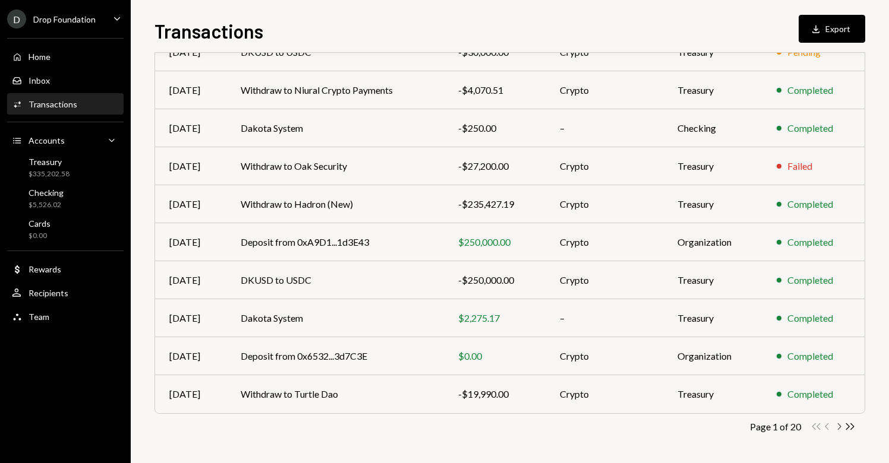
click at [841, 426] on icon "Chevron Right" at bounding box center [838, 426] width 11 height 11
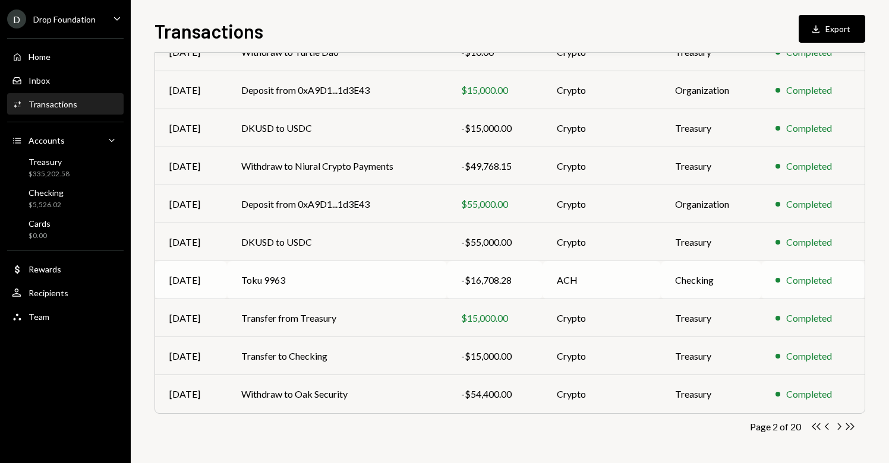
click at [277, 276] on td "Toku 9963" at bounding box center [336, 280] width 219 height 38
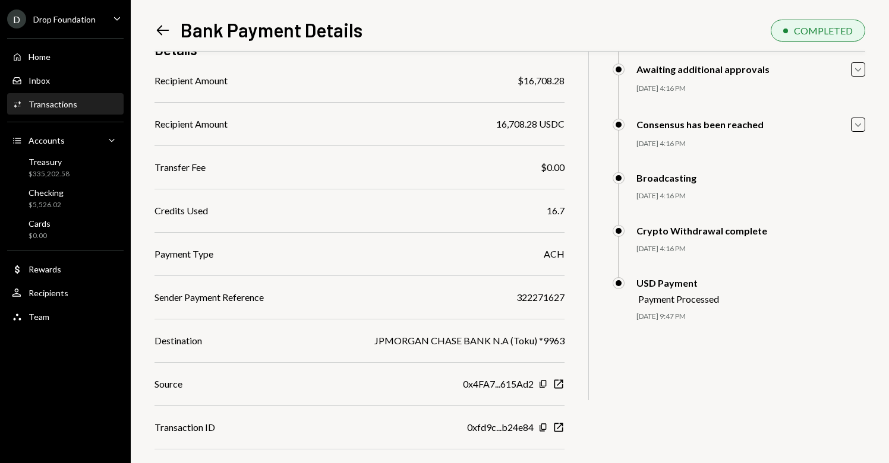
scroll to position [112, 0]
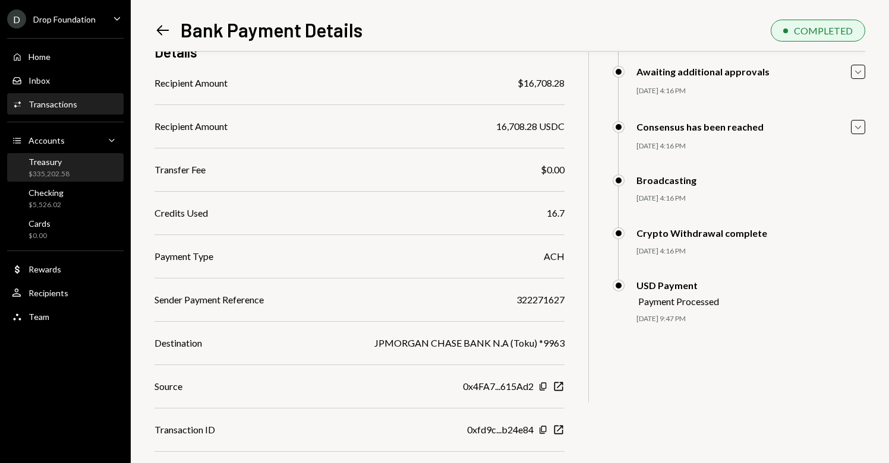
click at [64, 177] on div "$335,202.58" at bounding box center [49, 174] width 41 height 10
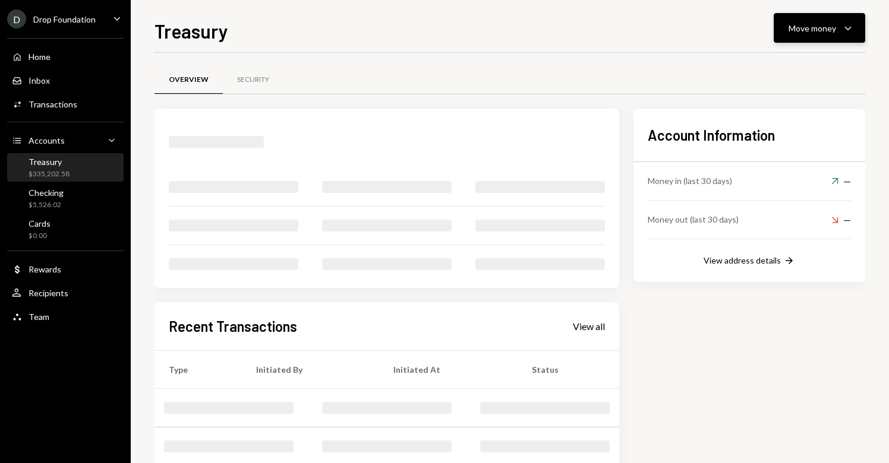
click at [813, 29] on div "Move money" at bounding box center [812, 28] width 48 height 12
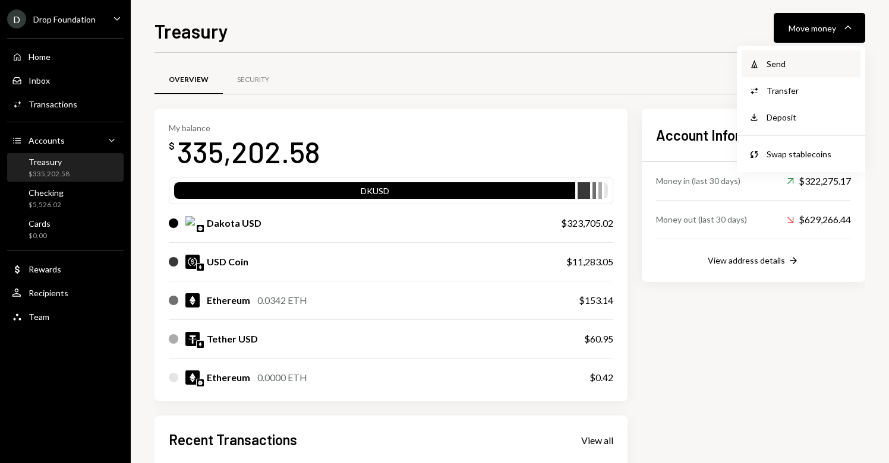
click at [779, 61] on div "Send" at bounding box center [809, 64] width 87 height 12
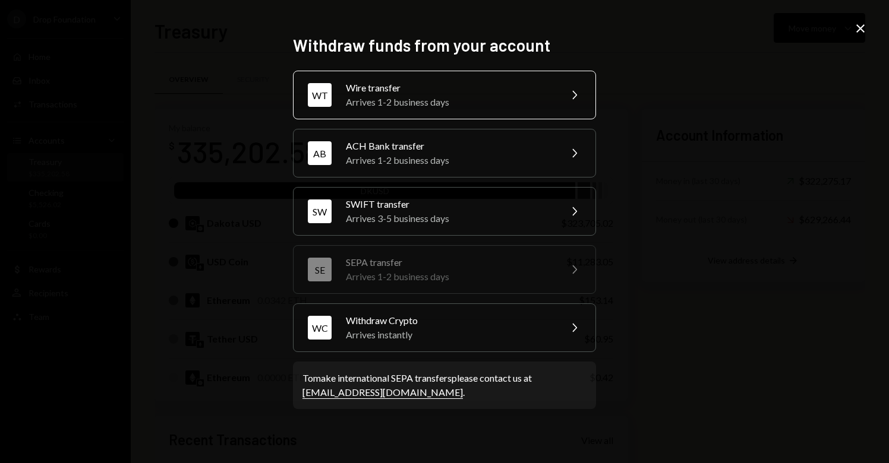
click at [427, 104] on div "Arrives 1-2 business days" at bounding box center [449, 102] width 207 height 14
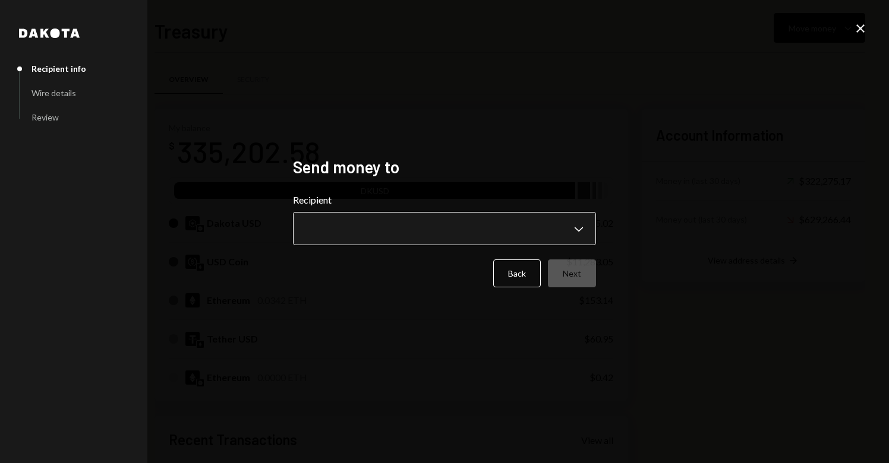
click at [446, 228] on body "D Drop Foundation Caret Down Home Home Inbox Inbox Activities Transactions Acco…" at bounding box center [444, 231] width 889 height 463
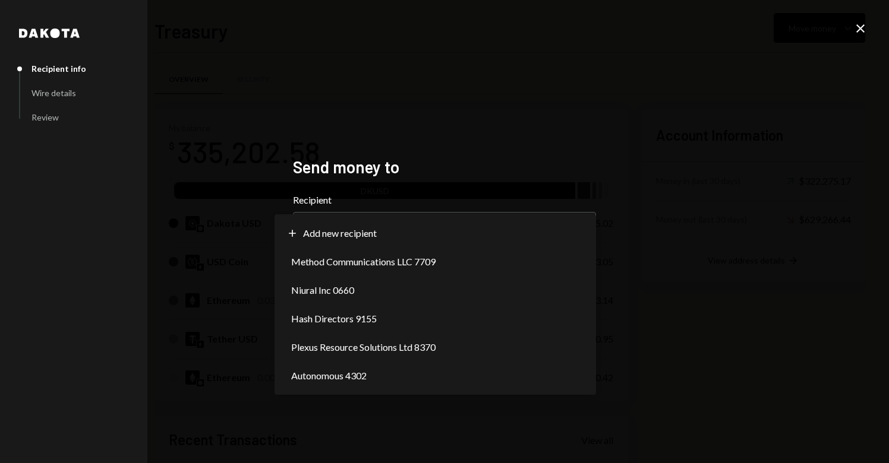
click at [761, 283] on div "**********" at bounding box center [444, 231] width 889 height 463
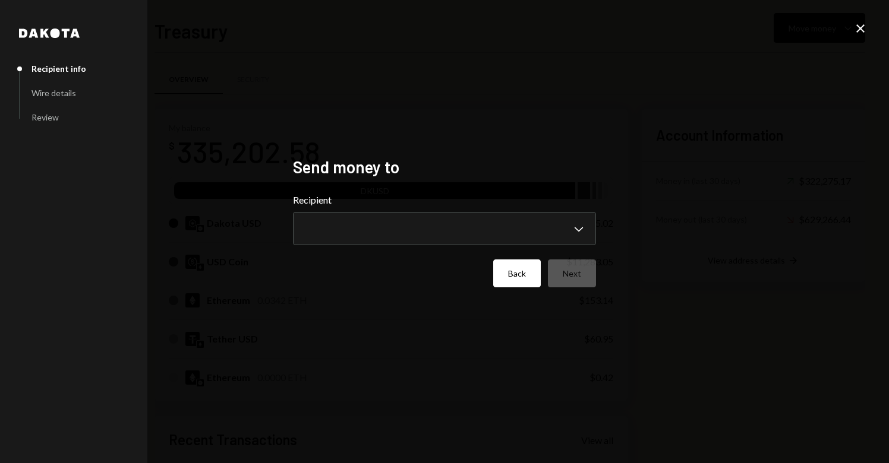
click at [526, 274] on button "Back" at bounding box center [517, 274] width 48 height 28
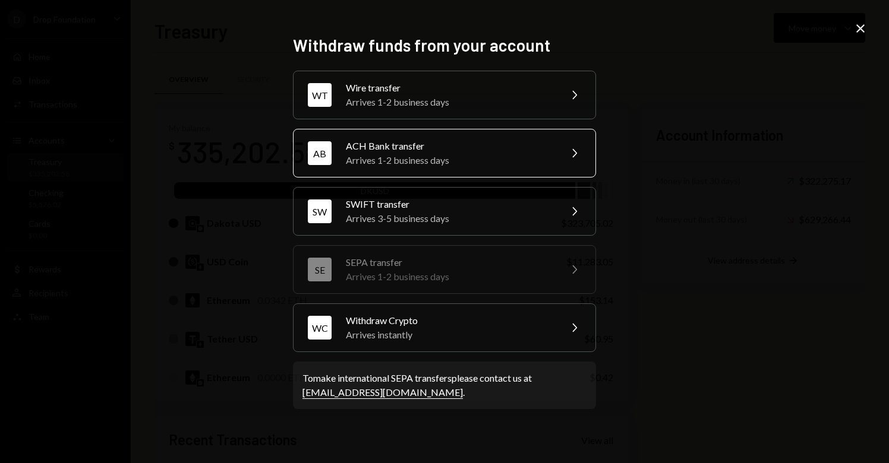
click at [434, 159] on div "Arrives 1-2 business days" at bounding box center [449, 160] width 207 height 14
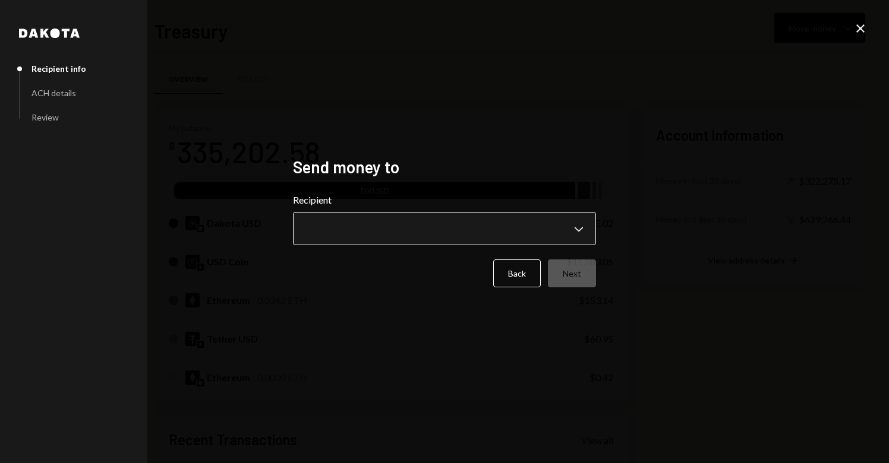
click at [413, 222] on body "D Drop Foundation Caret Down Home Home Inbox Inbox Activities Transactions Acco…" at bounding box center [444, 231] width 889 height 463
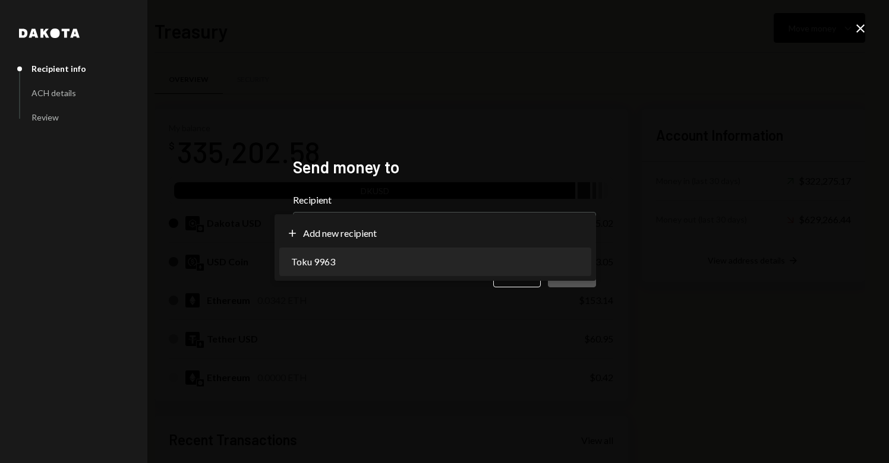
select select "**********"
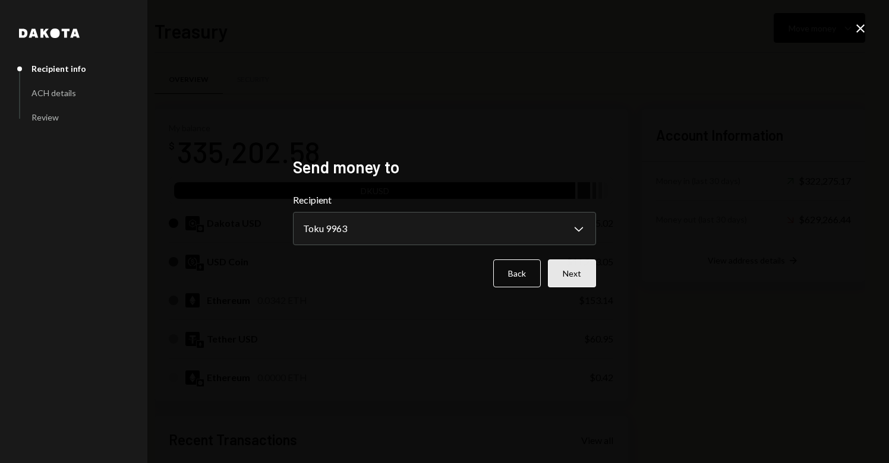
click at [590, 277] on button "Next" at bounding box center [572, 274] width 48 height 28
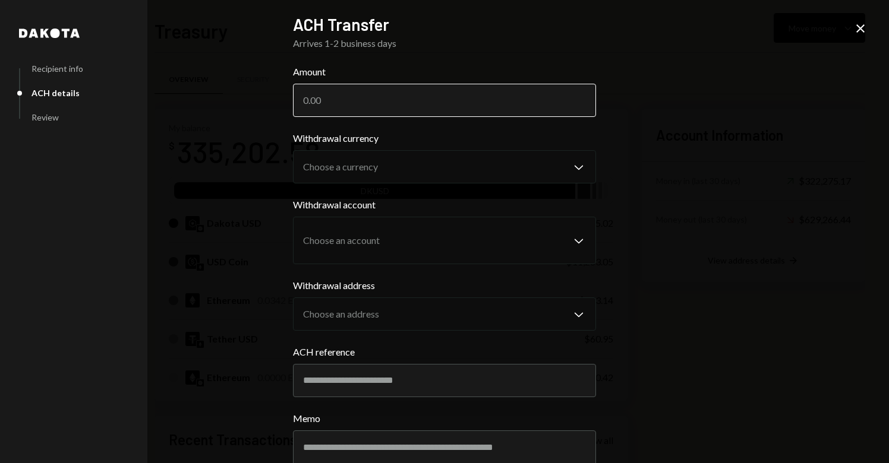
click at [365, 97] on input "Amount" at bounding box center [444, 100] width 303 height 33
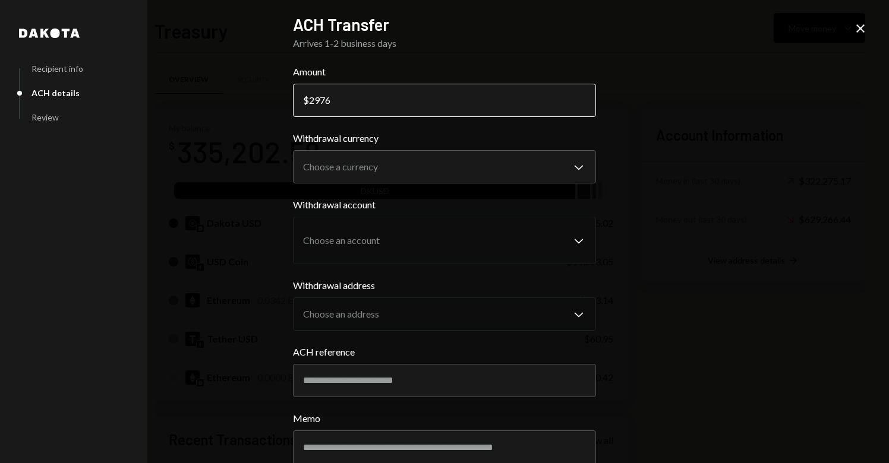
type input "29764"
type input "29764.57"
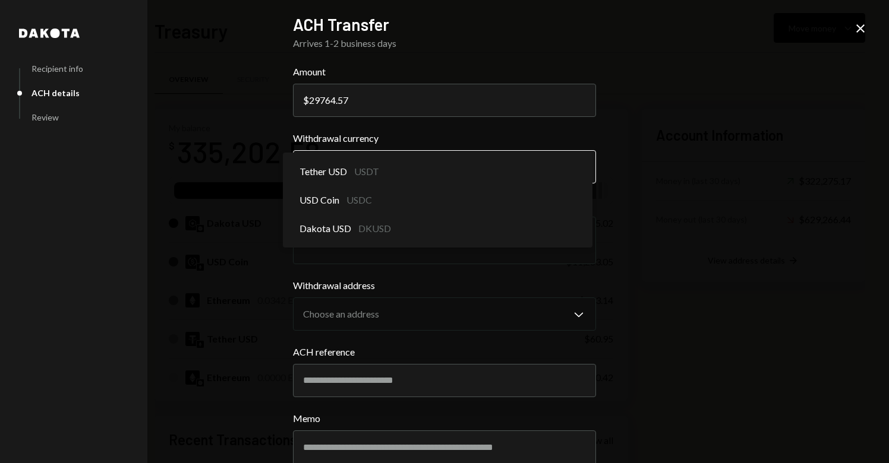
click at [344, 159] on body "D Drop Foundation Caret Down Home Home Inbox Inbox Activities Transactions Acco…" at bounding box center [444, 231] width 889 height 463
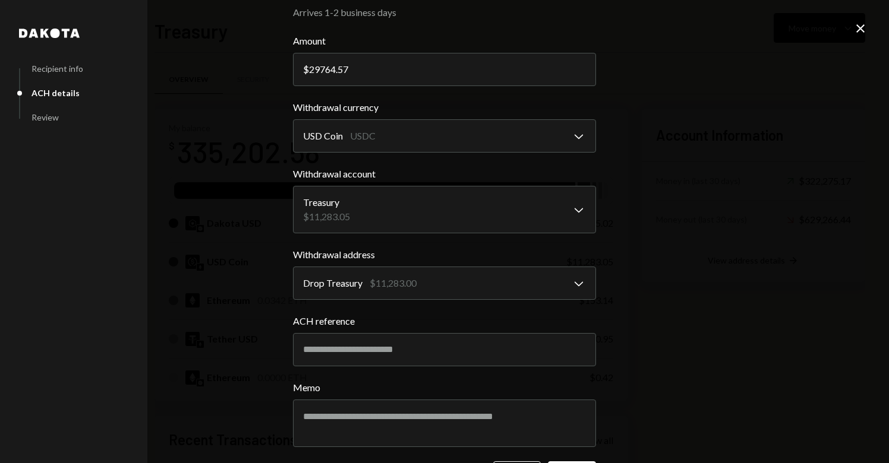
scroll to position [28, 0]
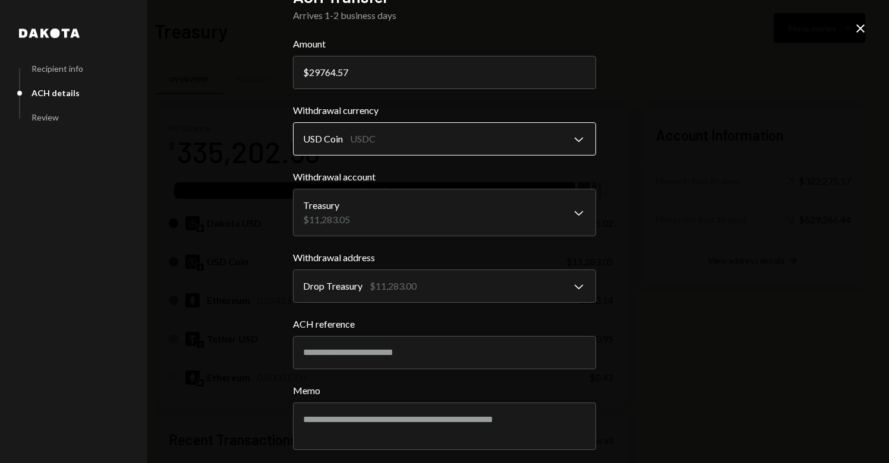
click at [451, 135] on body "D Drop Foundation Caret Down Home Home Inbox Inbox Activities Transactions Acco…" at bounding box center [444, 231] width 889 height 463
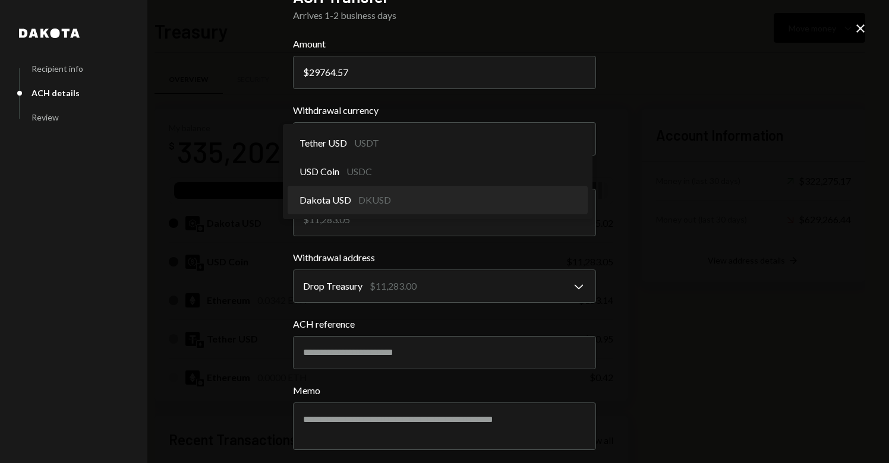
select select "*****"
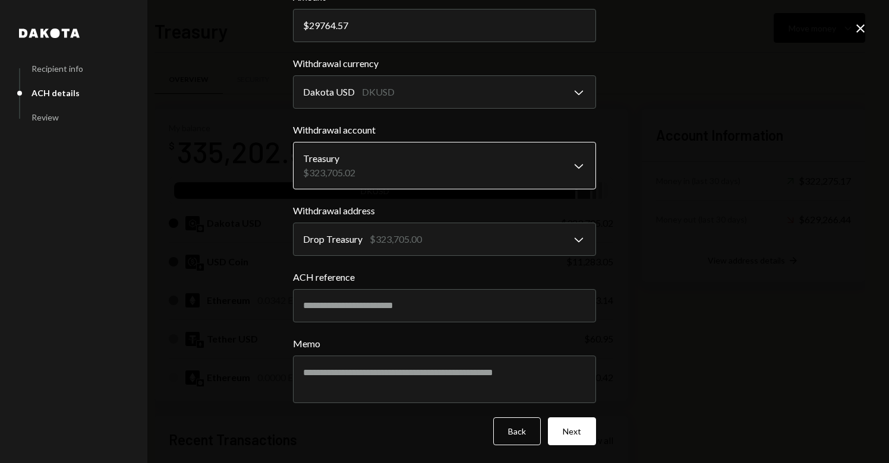
scroll to position [75, 0]
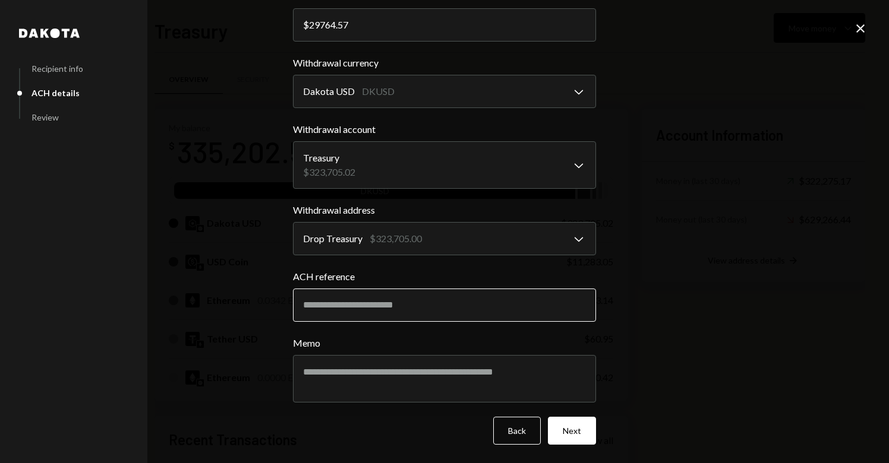
click at [341, 305] on input "ACH reference" at bounding box center [444, 305] width 303 height 33
click at [413, 311] on input "ACH reference" at bounding box center [444, 305] width 303 height 33
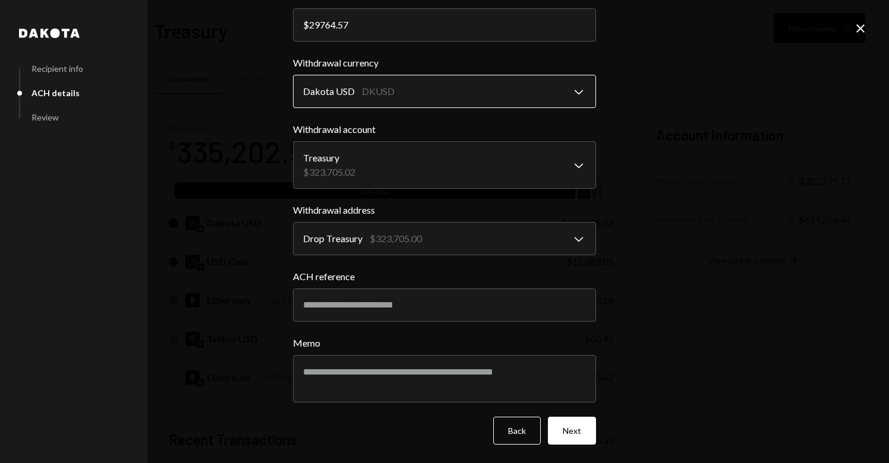
click at [438, 100] on body "D Drop Foundation Caret Down Home Home Inbox Inbox Activities Transactions Acco…" at bounding box center [444, 231] width 889 height 463
click at [423, 100] on body "D Drop Foundation Caret Down Home Home Inbox Inbox Activities Transactions Acco…" at bounding box center [444, 231] width 889 height 463
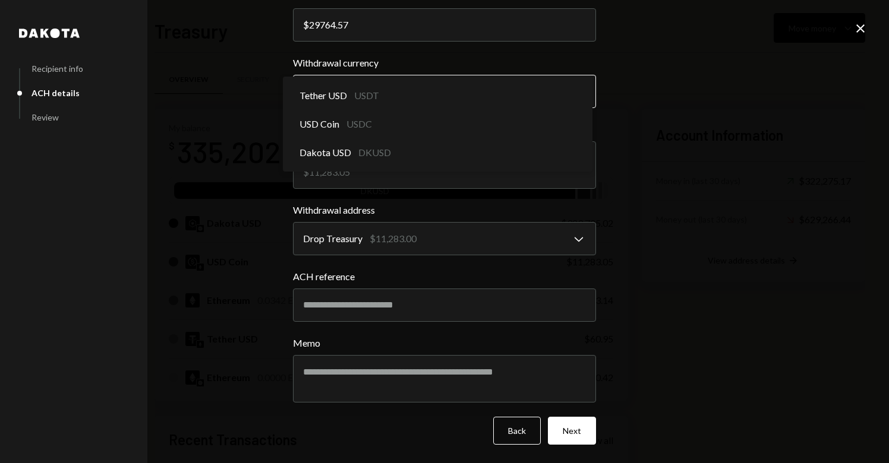
click at [408, 105] on body "D Drop Foundation Caret Down Home Home Inbox Inbox Activities Transactions Acco…" at bounding box center [444, 231] width 889 height 463
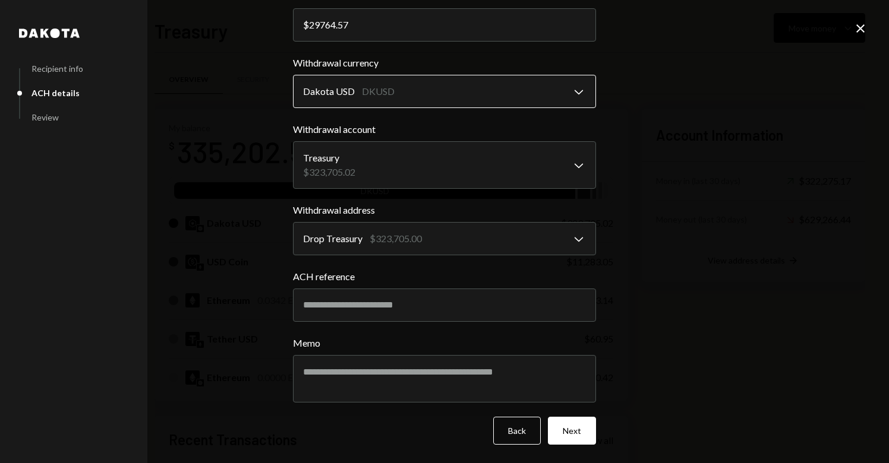
click at [409, 89] on body "D Drop Foundation Caret Down Home Home Inbox Inbox Activities Transactions Acco…" at bounding box center [444, 231] width 889 height 463
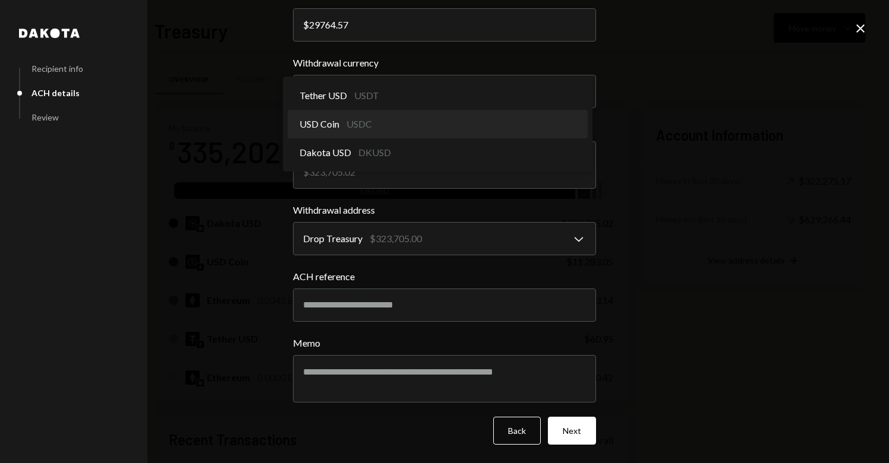
select select "****"
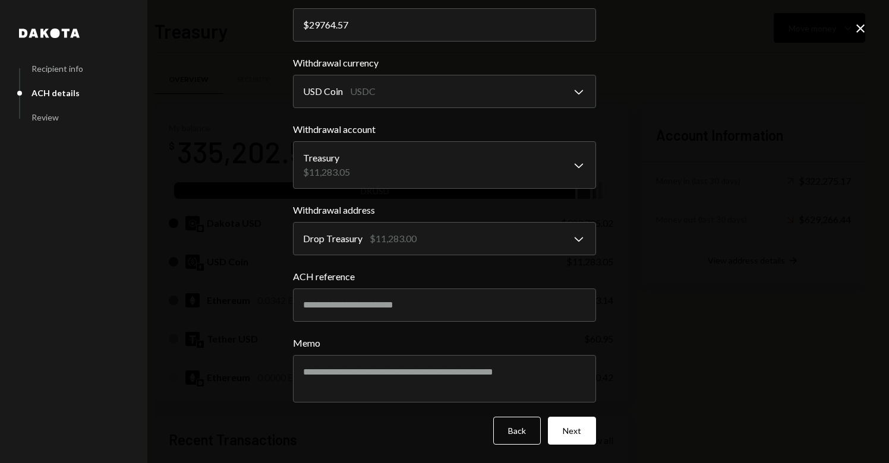
click at [863, 28] on icon "Close" at bounding box center [860, 28] width 14 height 14
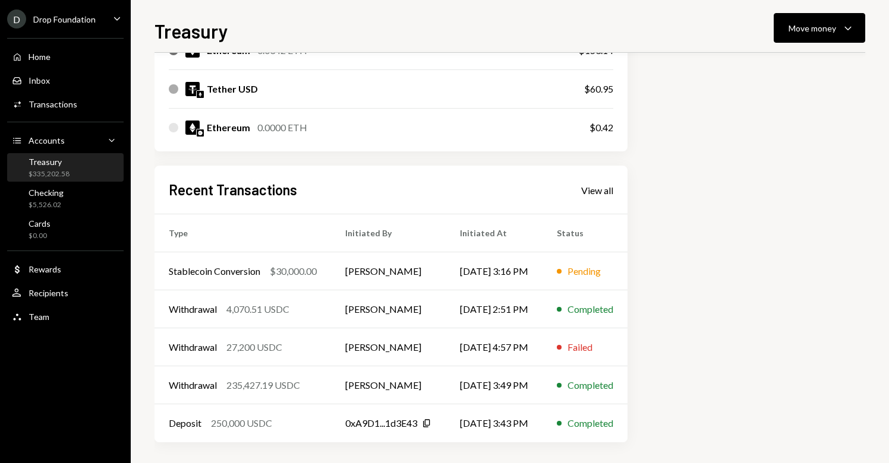
scroll to position [252, 0]
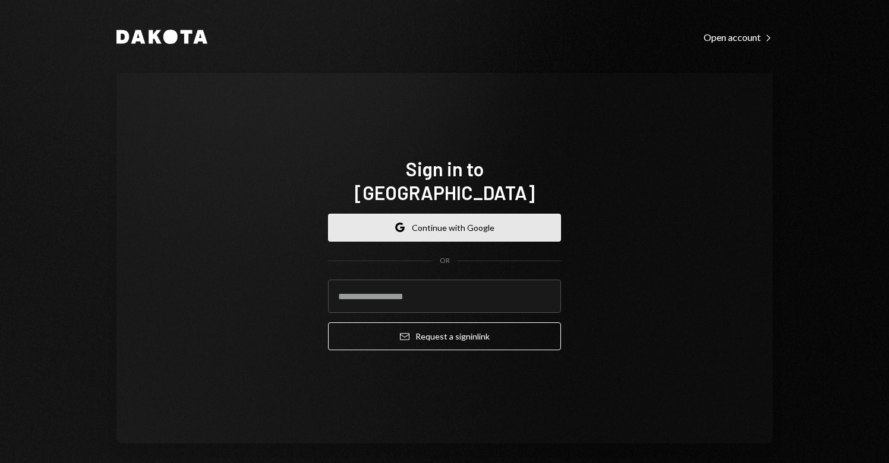
click at [424, 219] on button "Google Continue with Google" at bounding box center [444, 228] width 233 height 28
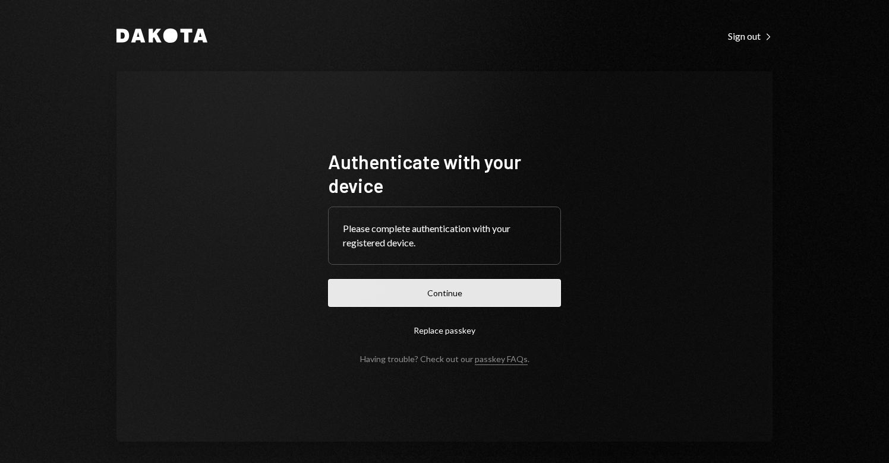
click at [469, 288] on button "Continue" at bounding box center [444, 293] width 233 height 28
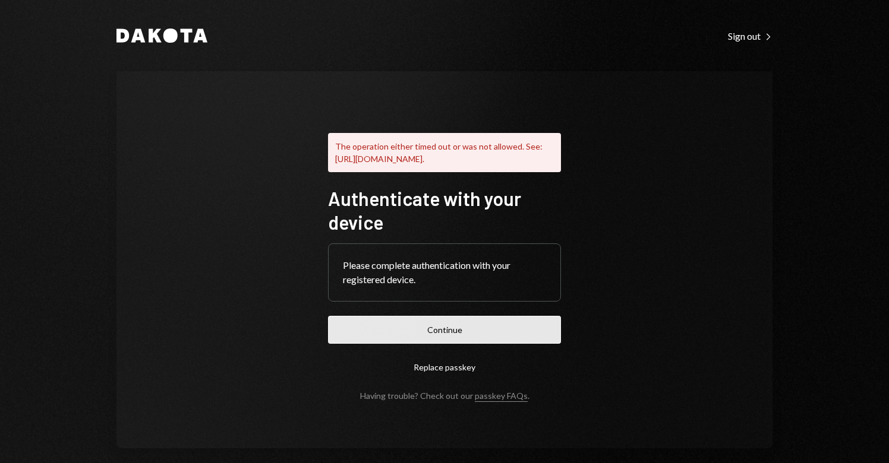
click at [453, 339] on button "Continue" at bounding box center [444, 330] width 233 height 28
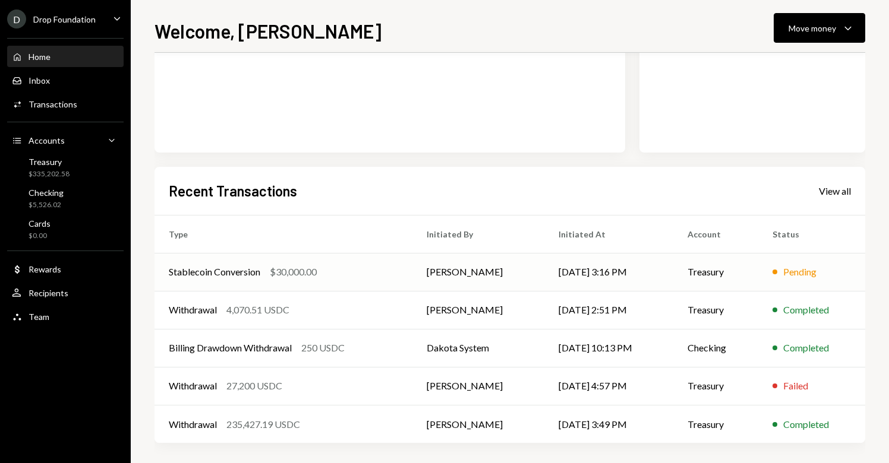
scroll to position [196, 0]
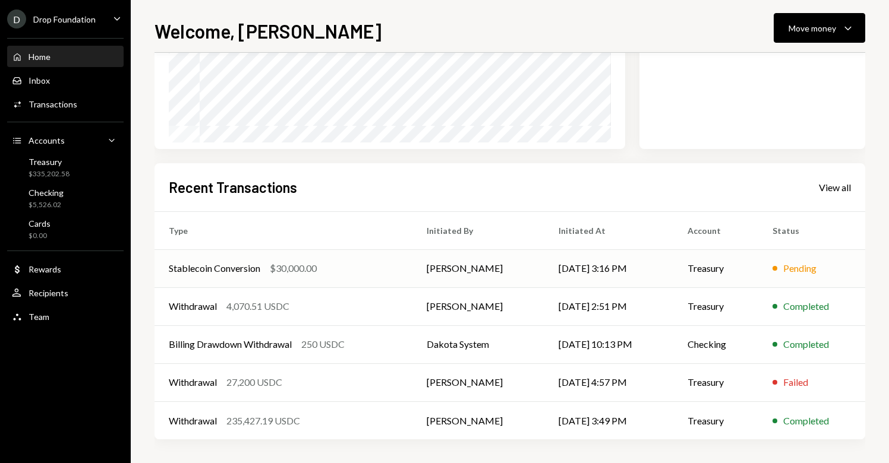
click at [487, 269] on td "Lize-Mari Steenkamp" at bounding box center [478, 269] width 132 height 38
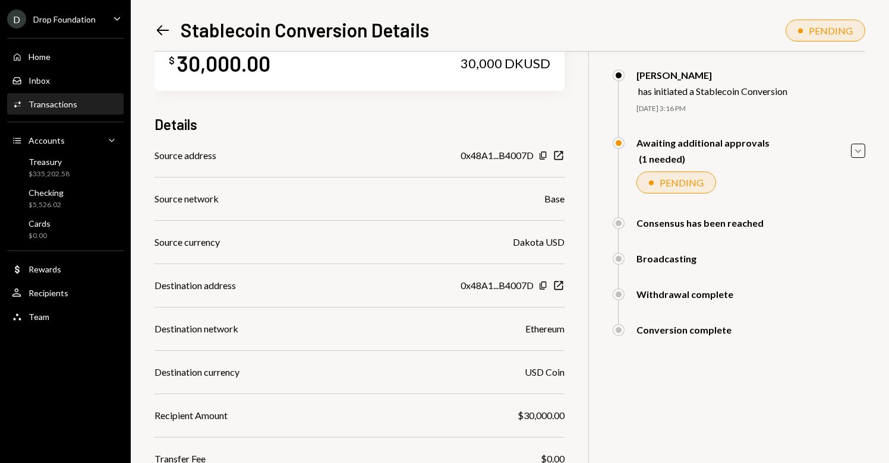
scroll to position [37, 0]
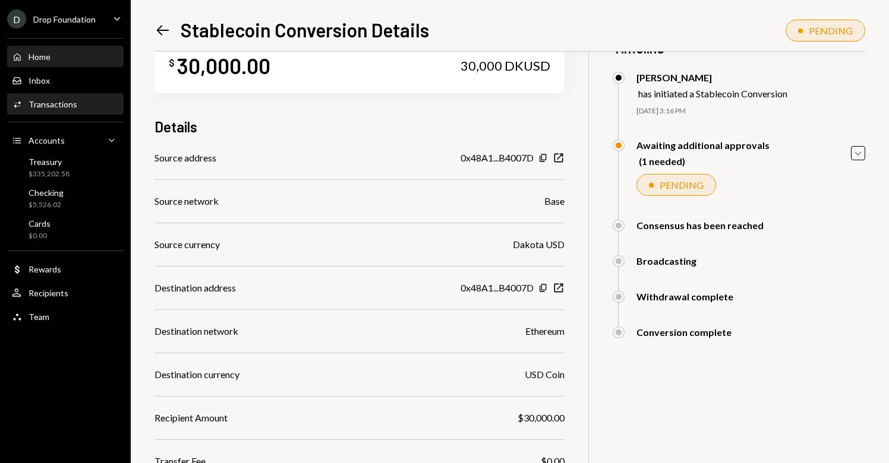
click at [44, 56] on div "Home" at bounding box center [40, 57] width 22 height 10
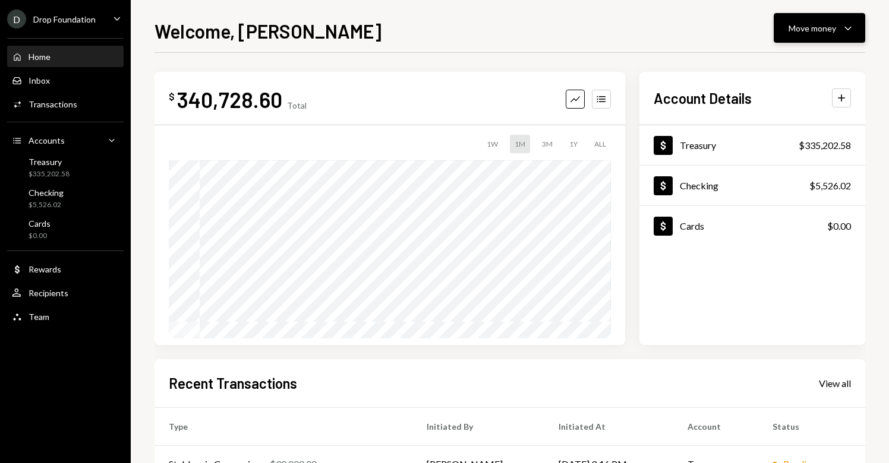
click at [824, 22] on div "Move money" at bounding box center [812, 28] width 48 height 12
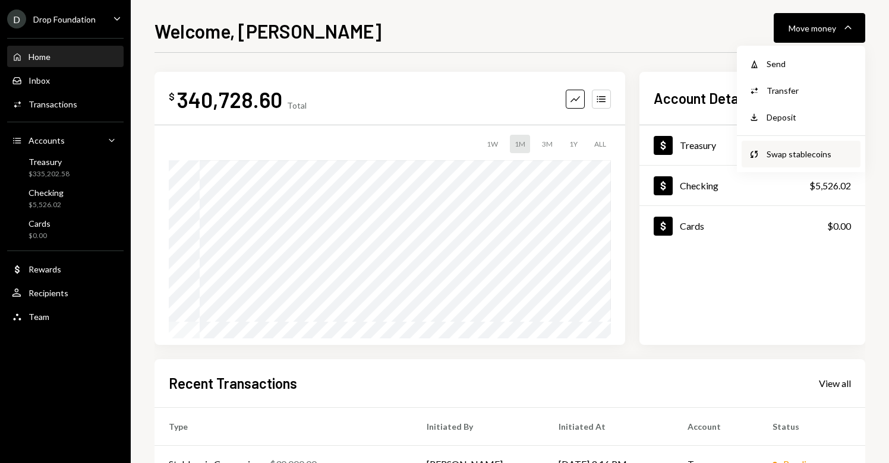
click at [792, 156] on div "Swap stablecoins" at bounding box center [809, 154] width 87 height 12
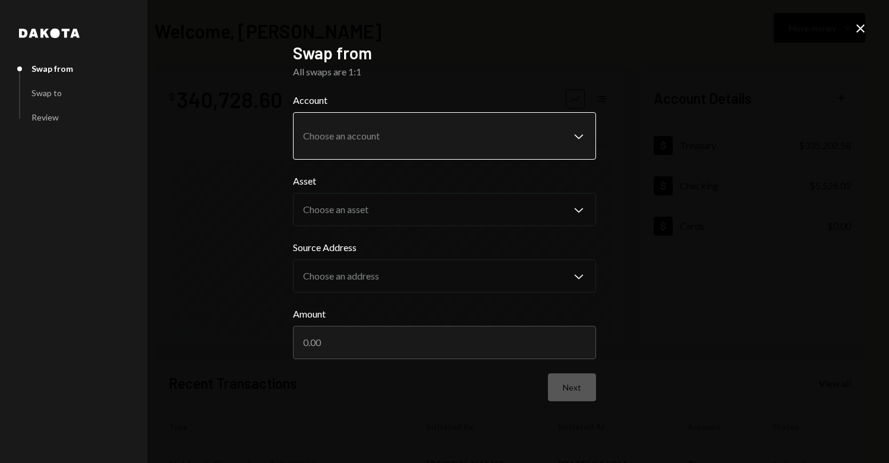
click at [381, 134] on body "**********" at bounding box center [444, 231] width 889 height 463
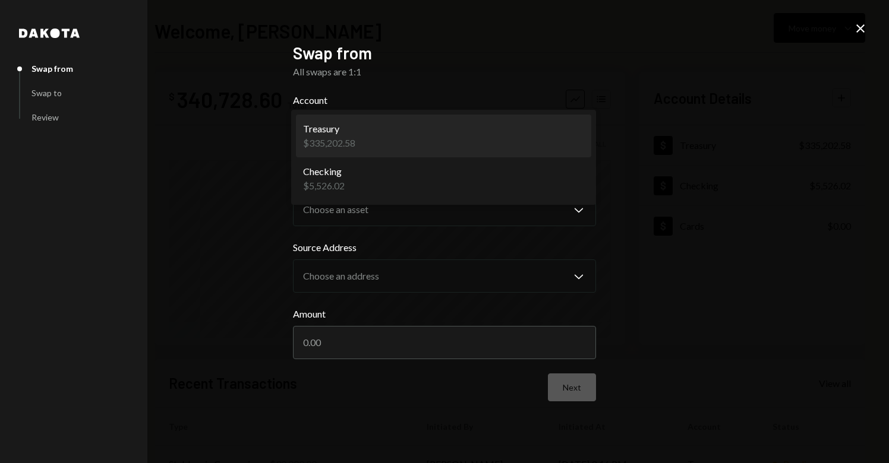
select select "**********"
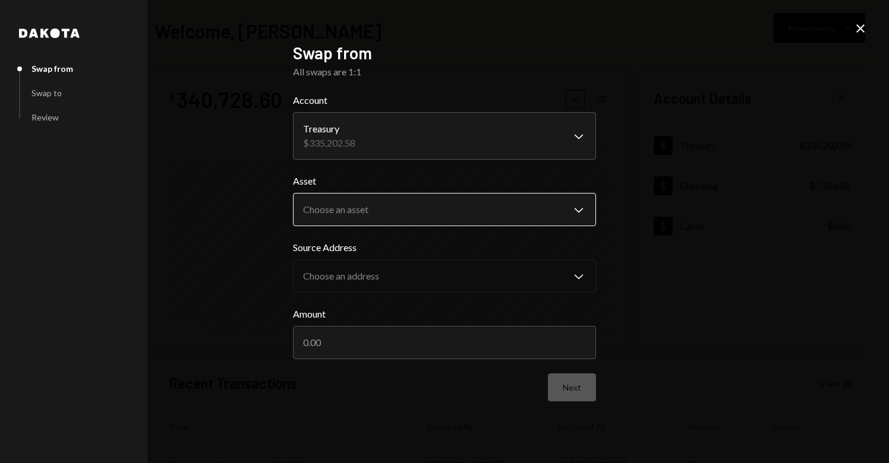
click at [365, 200] on body "**********" at bounding box center [444, 231] width 889 height 463
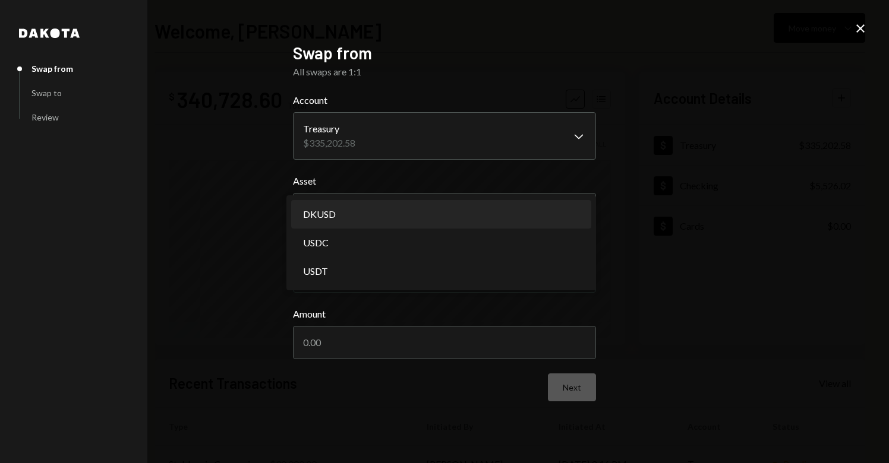
select select "*****"
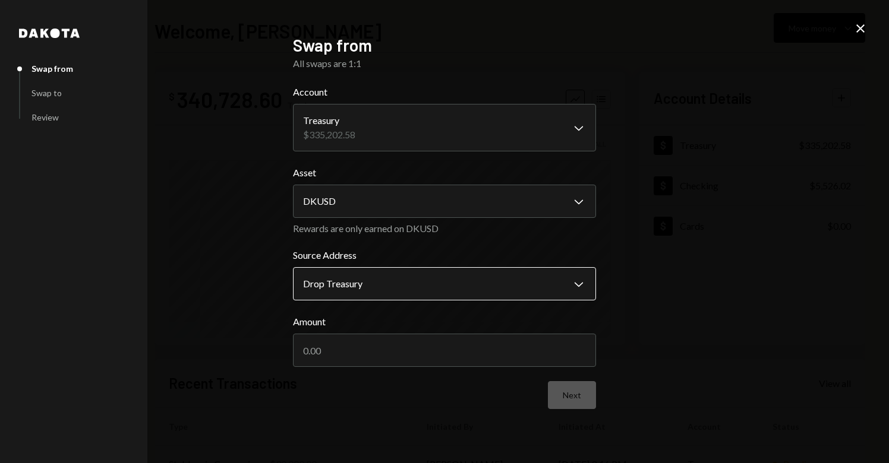
click at [381, 288] on body "**********" at bounding box center [444, 231] width 889 height 463
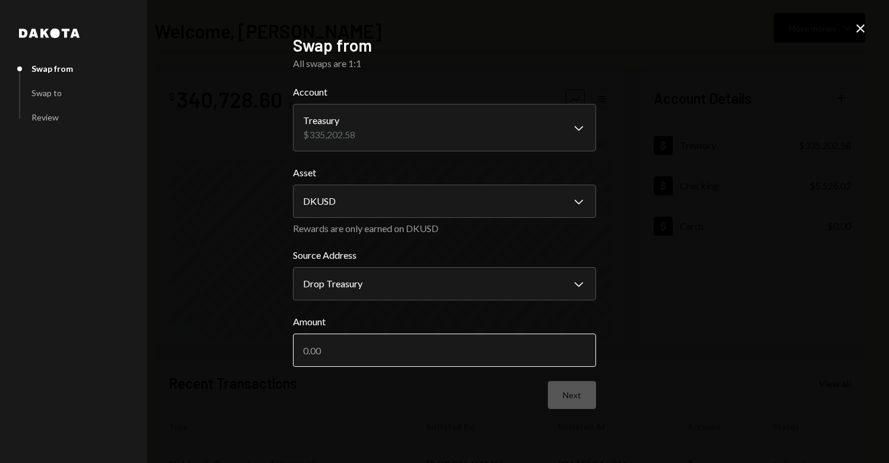
click at [350, 358] on input "Amount" at bounding box center [444, 350] width 303 height 33
type input "30000"
click at [577, 393] on button "Next" at bounding box center [572, 395] width 48 height 28
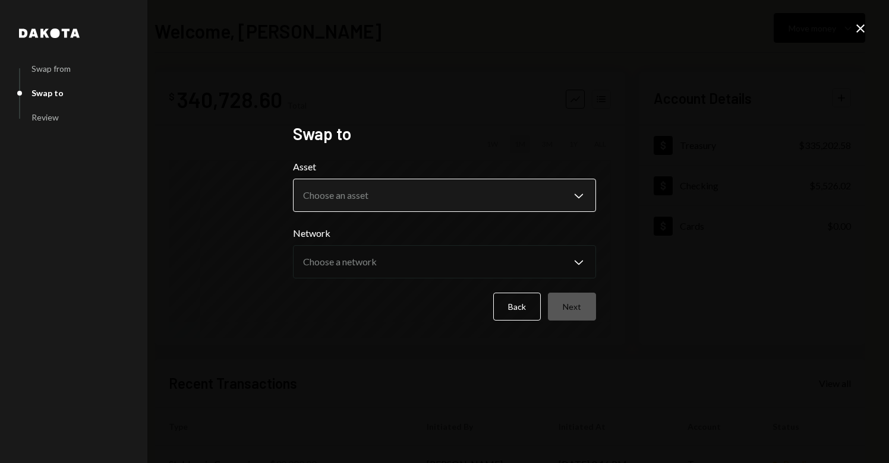
click at [361, 192] on body "**********" at bounding box center [444, 231] width 889 height 463
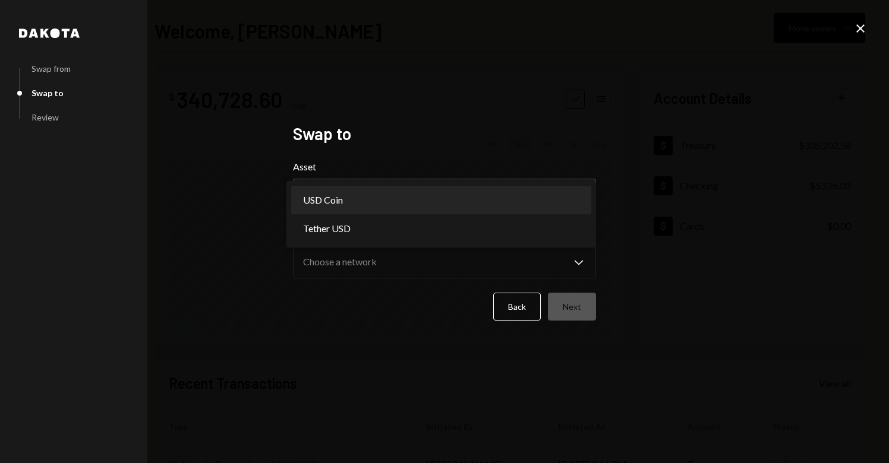
select select "****"
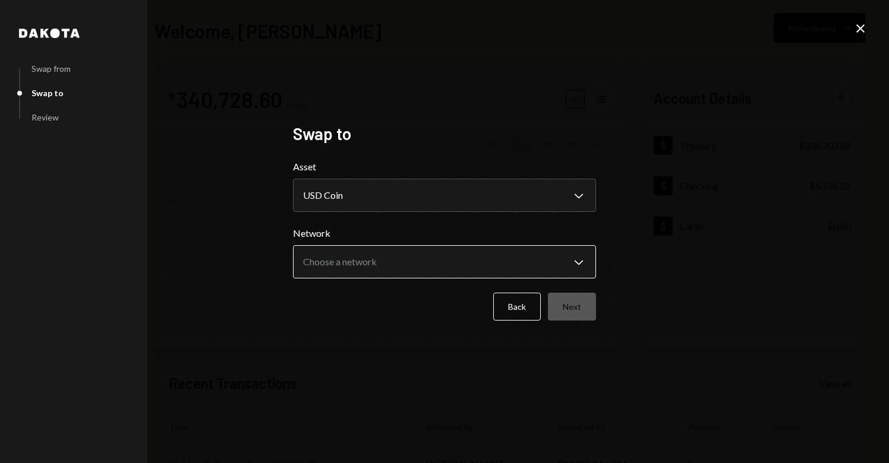
click at [358, 273] on body "**********" at bounding box center [444, 231] width 889 height 463
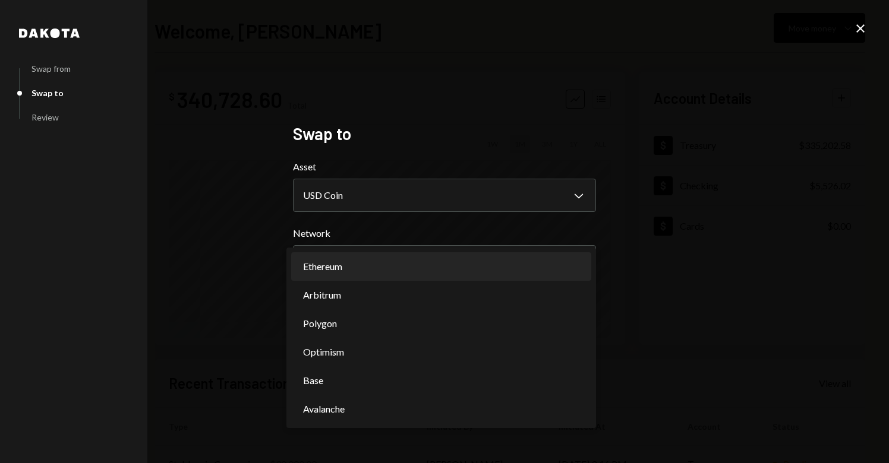
select select "**********"
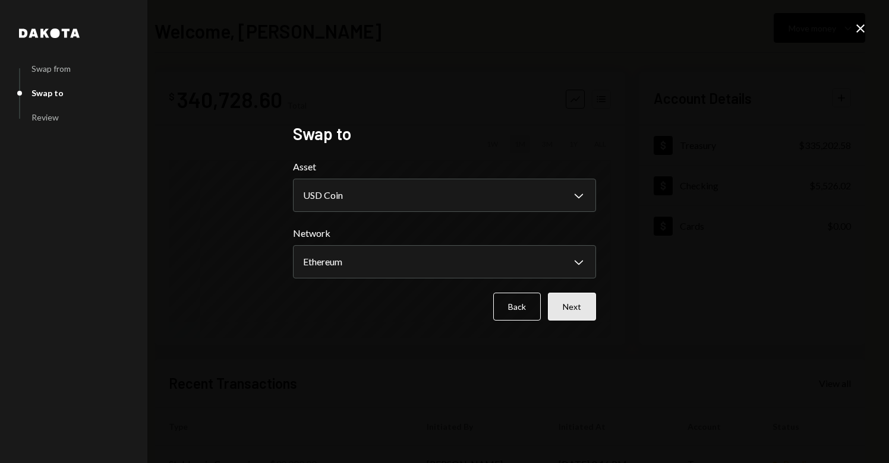
click at [578, 302] on button "Next" at bounding box center [572, 307] width 48 height 28
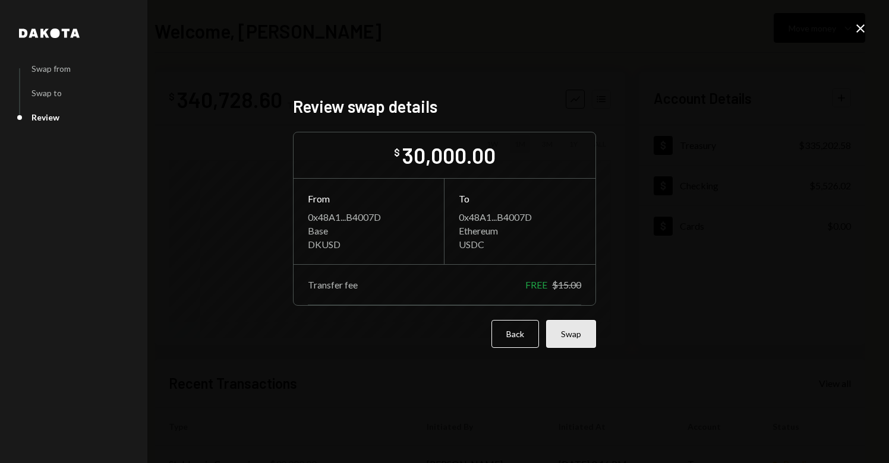
click at [569, 339] on button "Swap" at bounding box center [571, 334] width 50 height 28
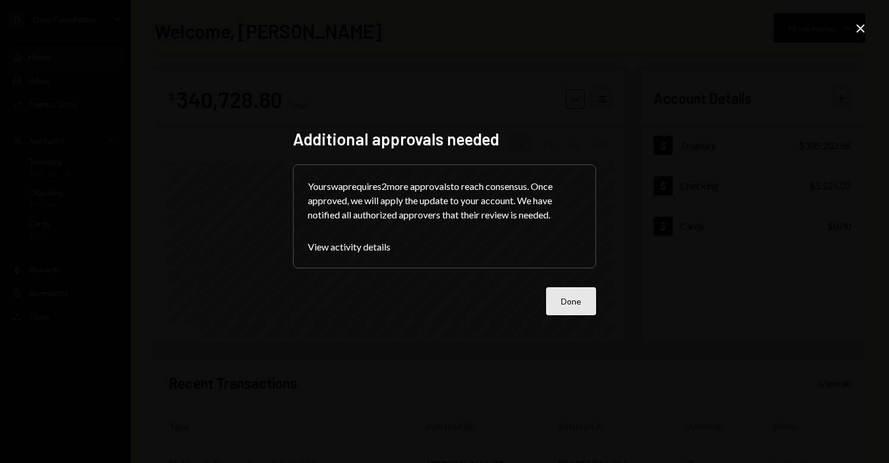
click at [570, 302] on button "Done" at bounding box center [571, 302] width 50 height 28
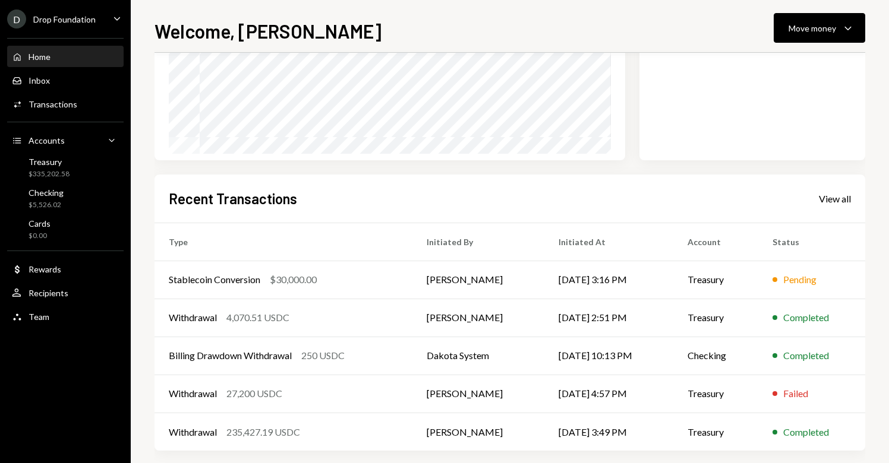
scroll to position [196, 0]
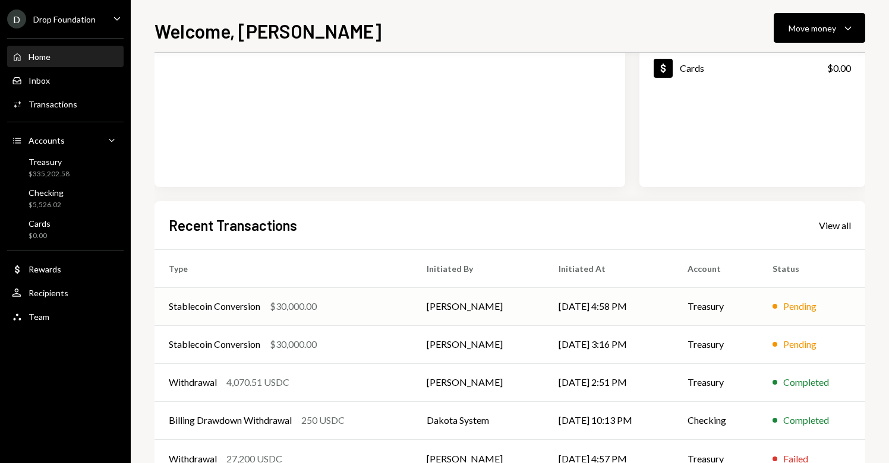
scroll to position [160, 0]
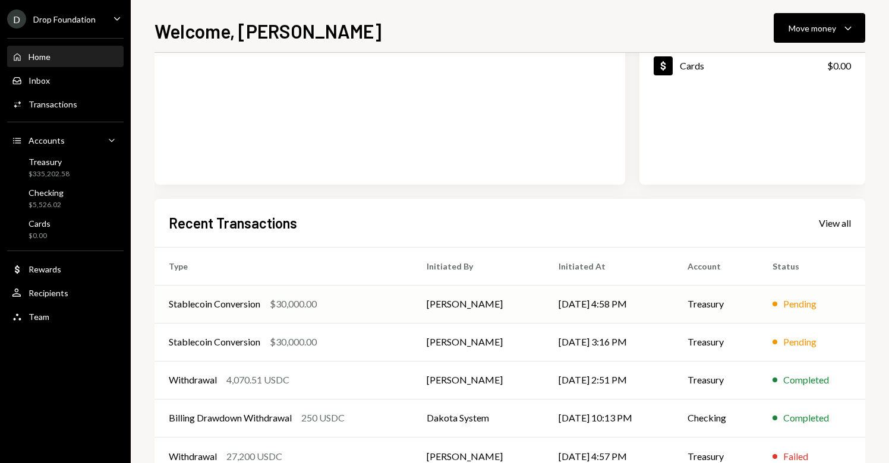
click at [461, 300] on td "Lize-Mari Steenkamp" at bounding box center [478, 304] width 132 height 38
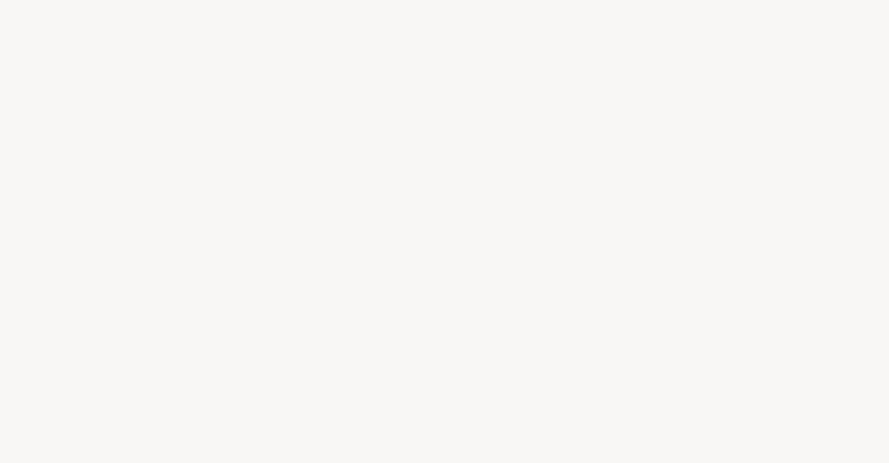
click at [460, 311] on div at bounding box center [444, 231] width 889 height 463
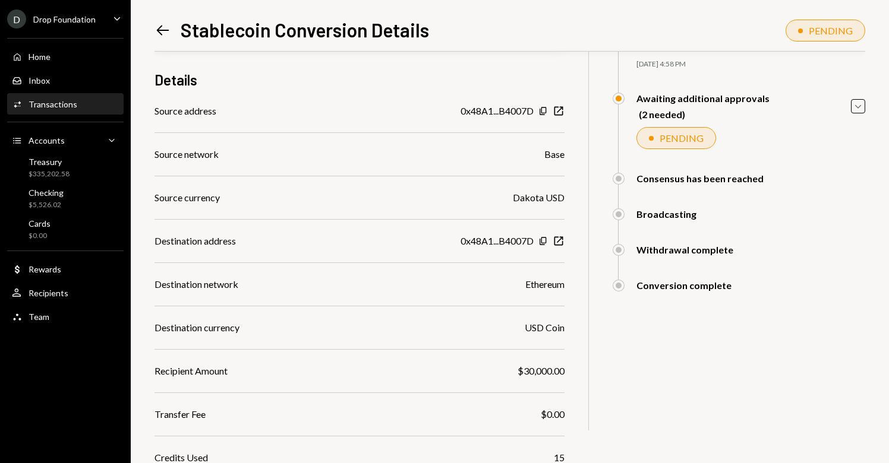
scroll to position [86, 0]
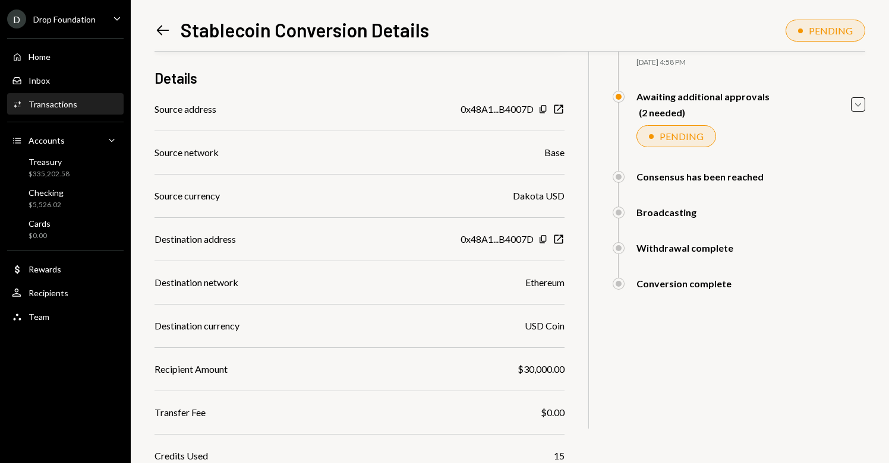
click at [162, 32] on icon "Left Arrow" at bounding box center [162, 30] width 17 height 17
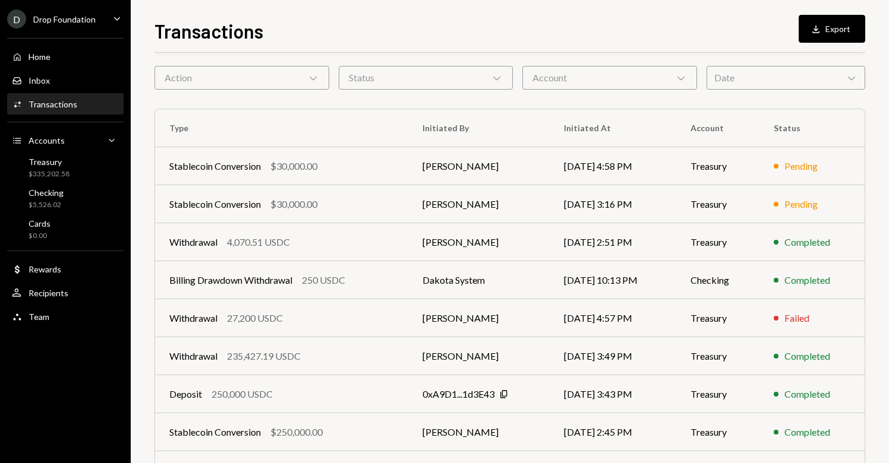
scroll to position [41, 0]
